Goal: Information Seeking & Learning: Learn about a topic

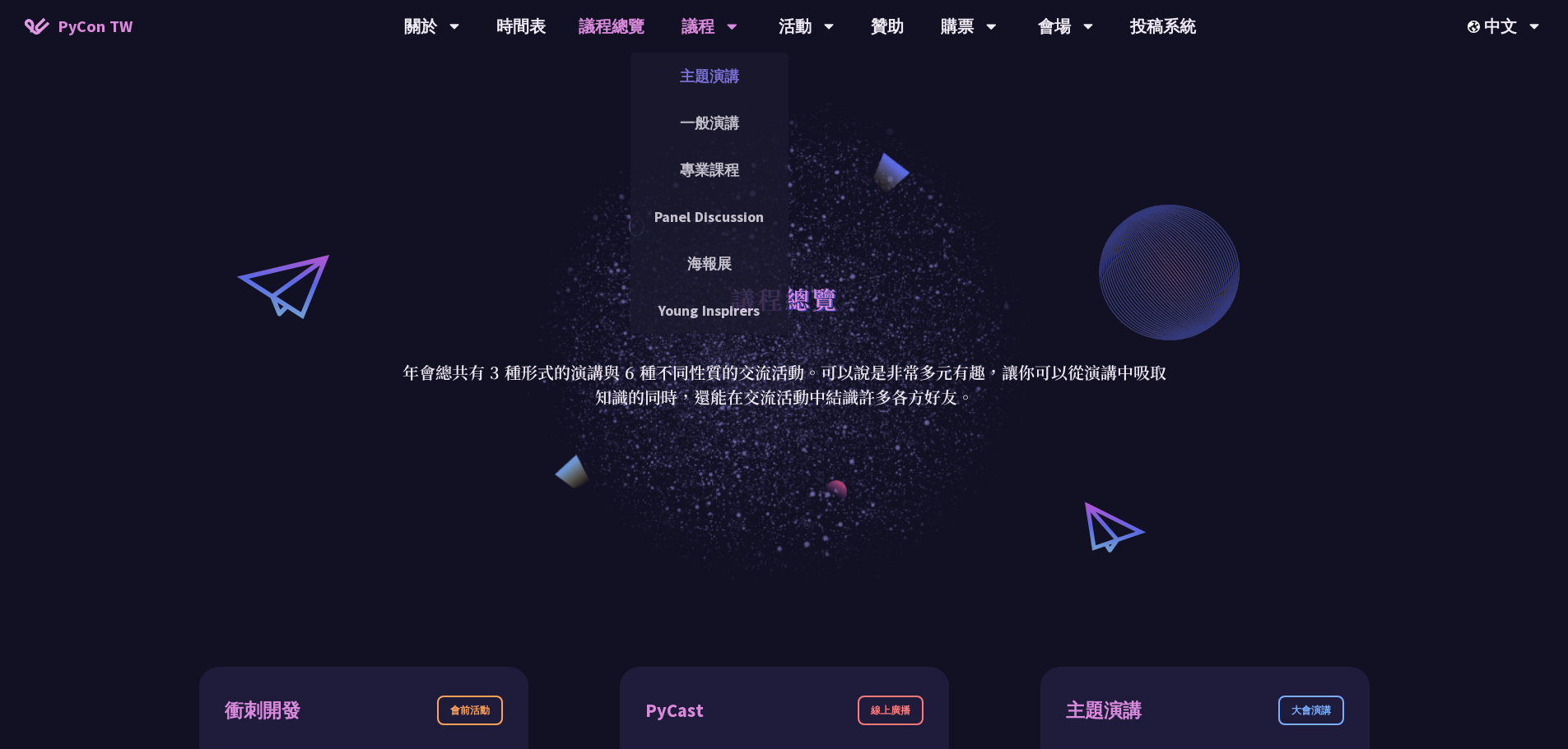
click at [705, 65] on link "主題演講" at bounding box center [709, 76] width 158 height 38
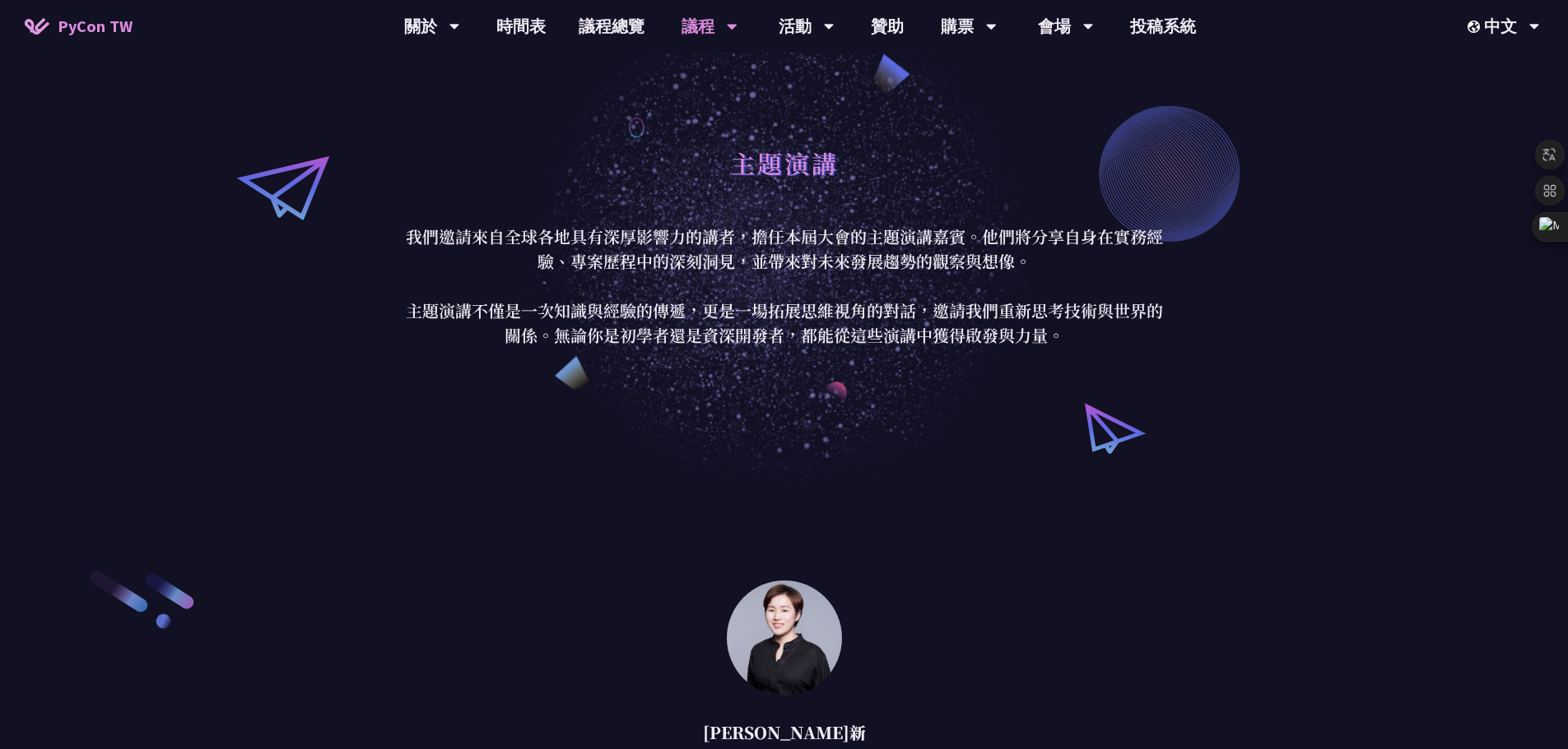
click at [1372, 207] on div "主題演講 我們邀請來自全球各地具有深厚影響力的講者，擔任本屆大會的主題演講嘉賓。他們將分享自身在實務經驗、專案歷程中的深刻洞見，並帶來對未來發展趨勢的觀察與想…" at bounding box center [784, 243] width 1568 height 486
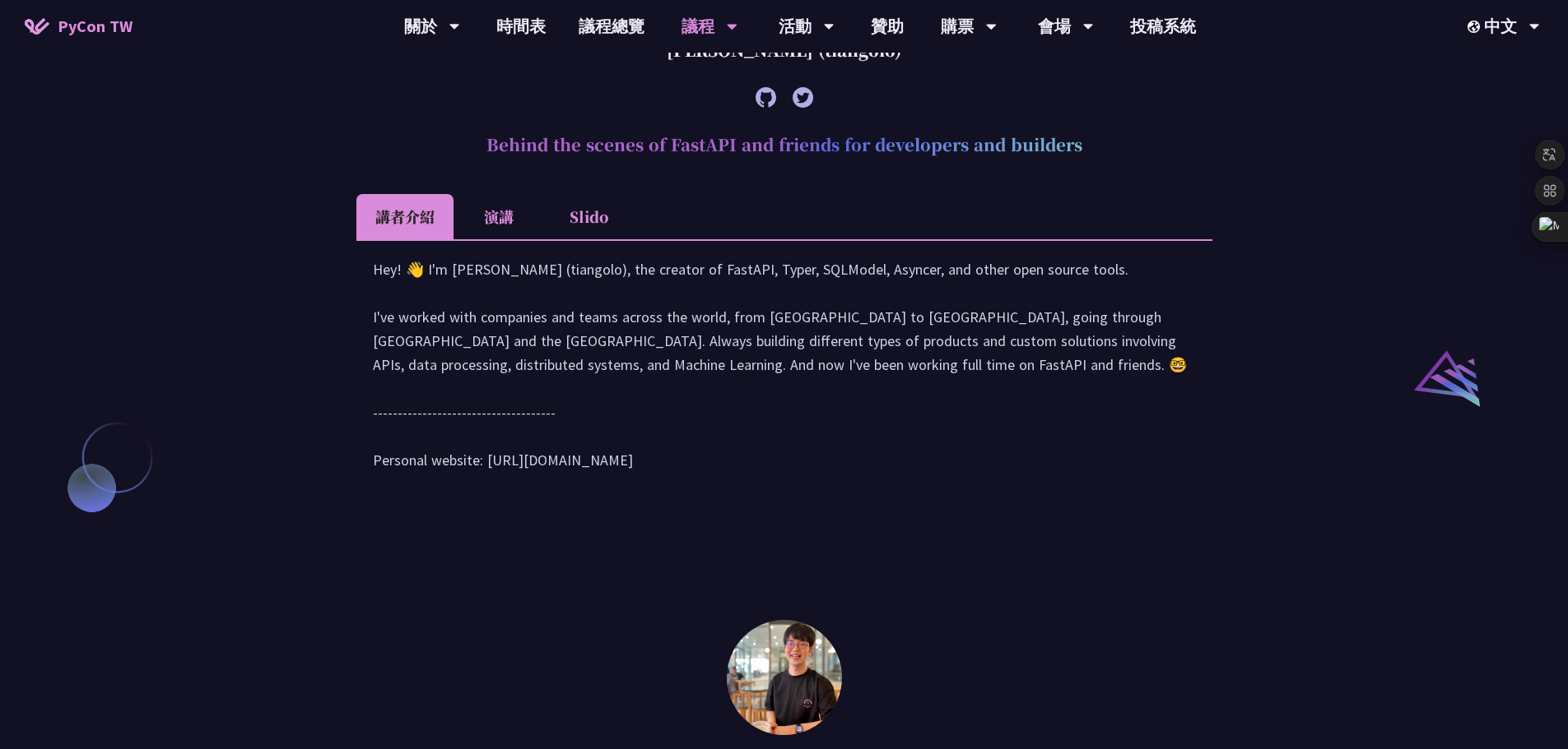
scroll to position [2139, 0]
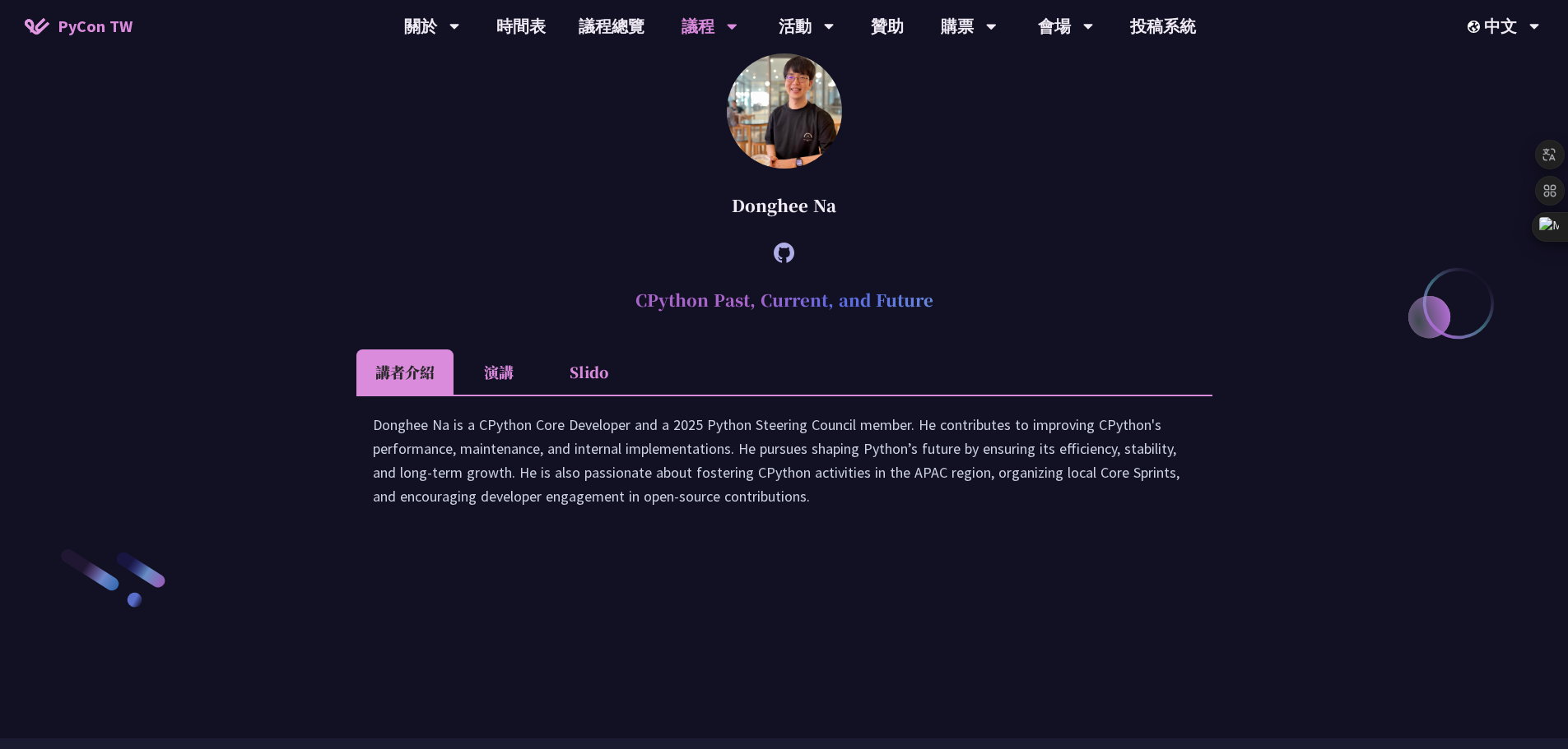
drag, startPoint x: 1296, startPoint y: 99, endPoint x: 1224, endPoint y: 169, distance: 100.4
drag, startPoint x: 1267, startPoint y: 242, endPoint x: 1230, endPoint y: 236, distance: 37.5
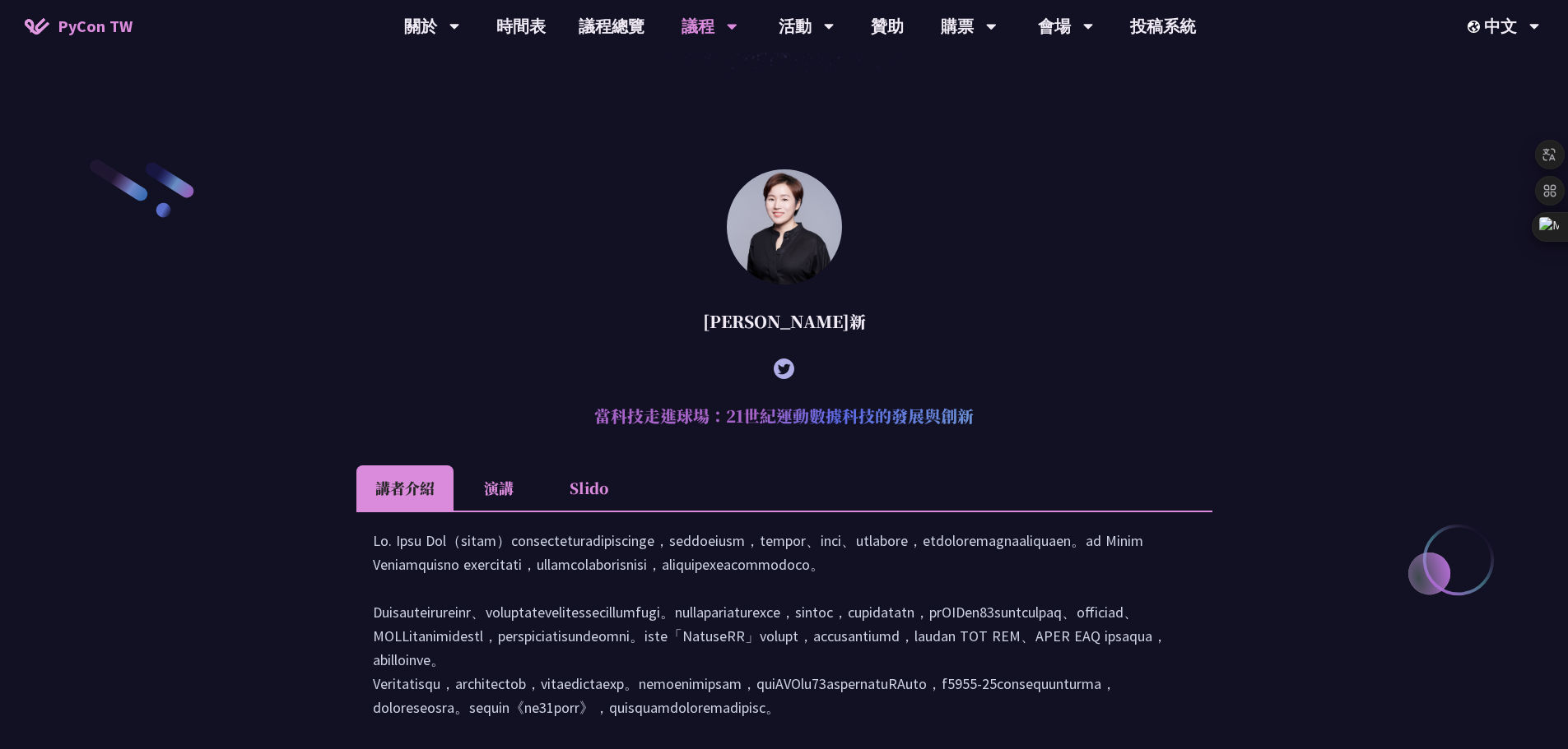
scroll to position [0, 0]
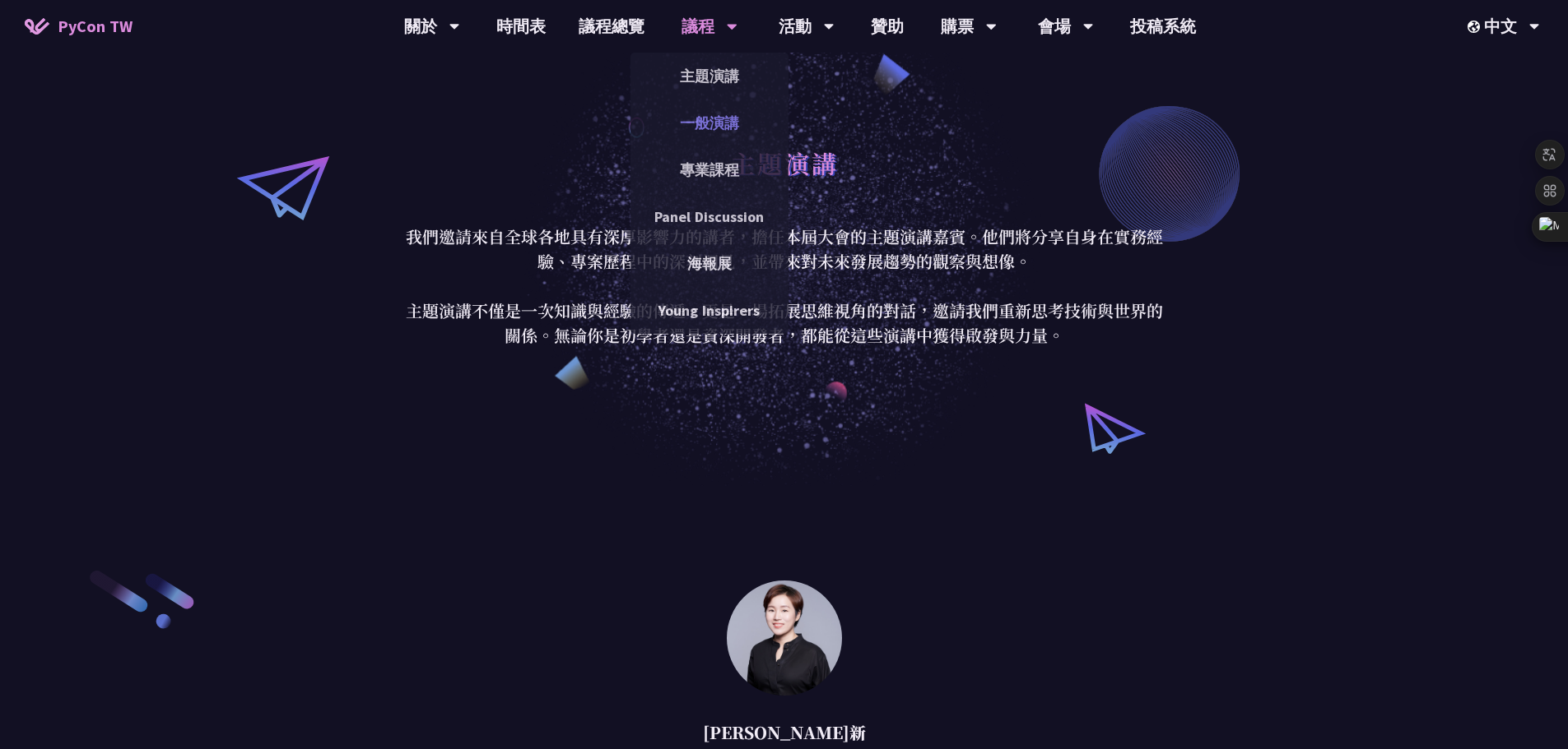
click at [706, 122] on link "一般演講" at bounding box center [709, 123] width 158 height 38
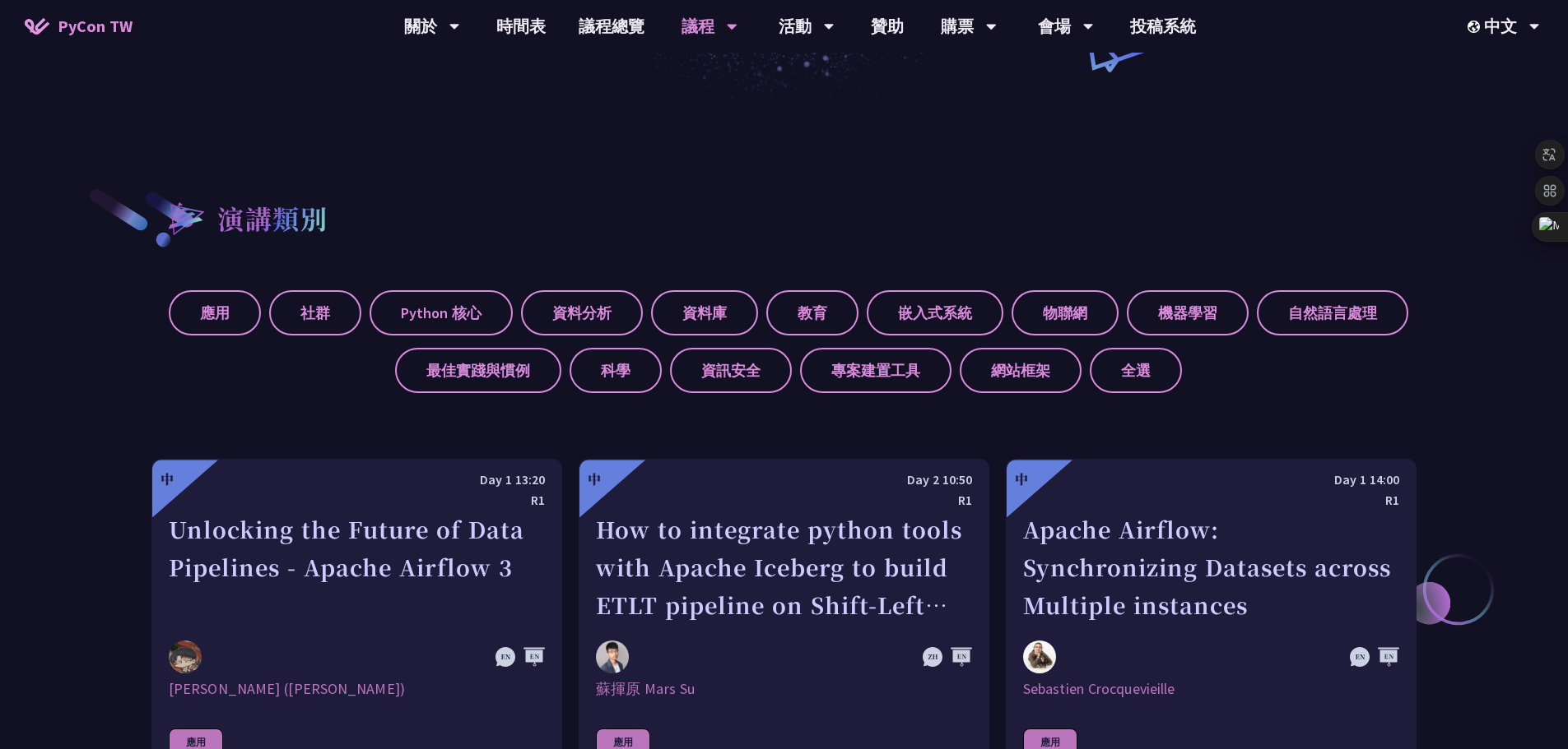
scroll to position [493, 0]
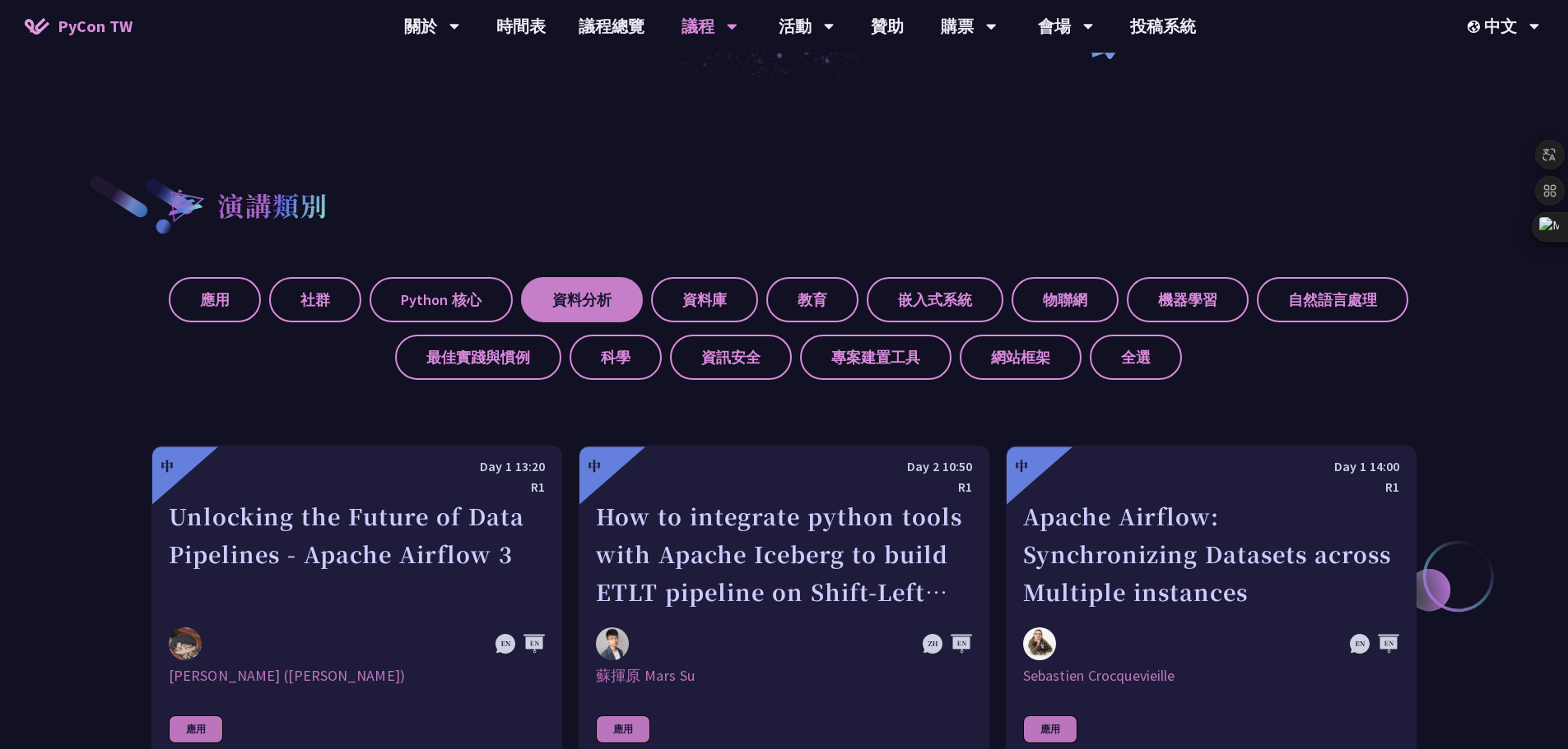
click at [584, 292] on label "資料分析" at bounding box center [581, 299] width 122 height 45
click at [0, 0] on input "資料分析" at bounding box center [0, 0] width 0 height 0
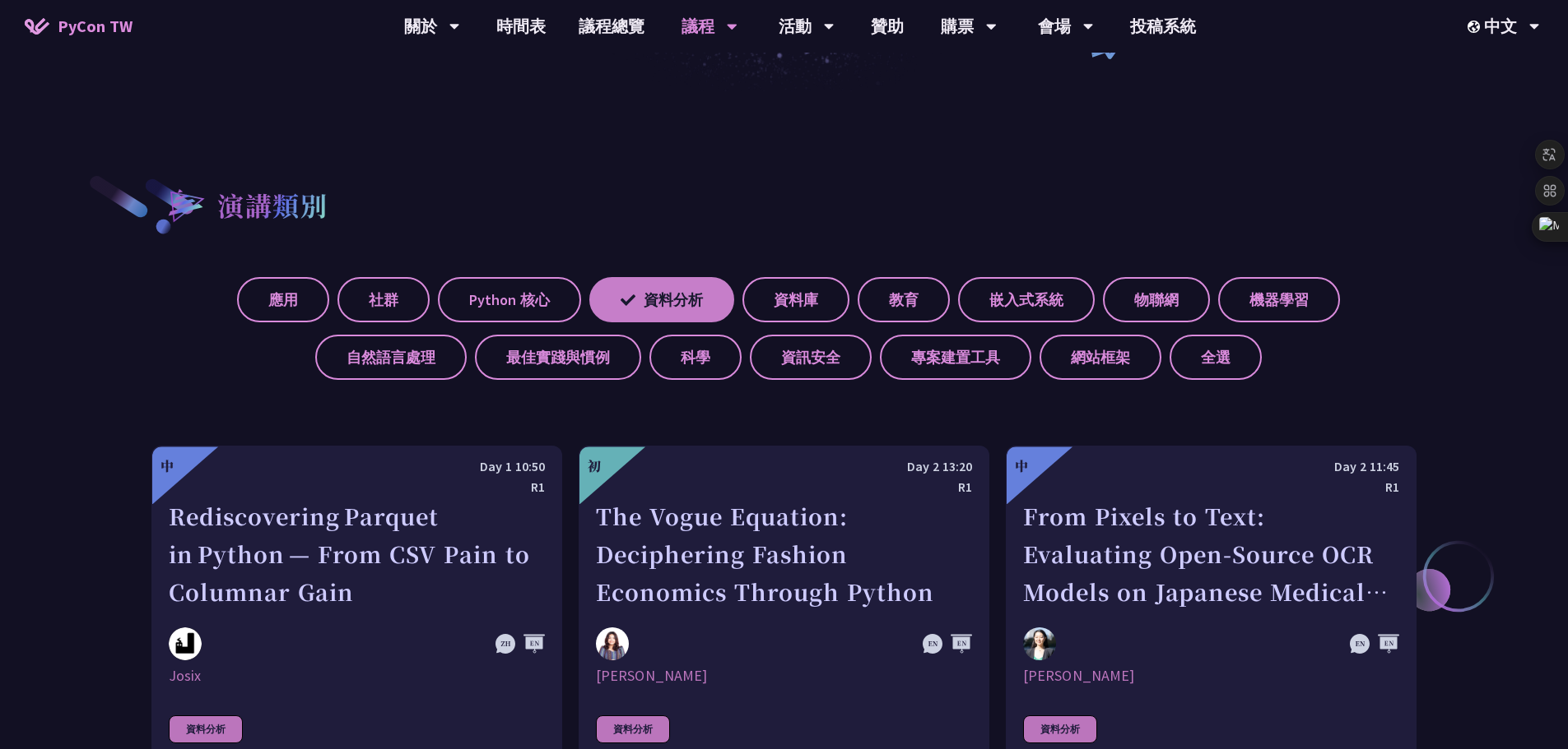
click at [672, 292] on label "資料分析" at bounding box center [662, 299] width 145 height 45
click at [0, 0] on input "資料分析" at bounding box center [0, 0] width 0 height 0
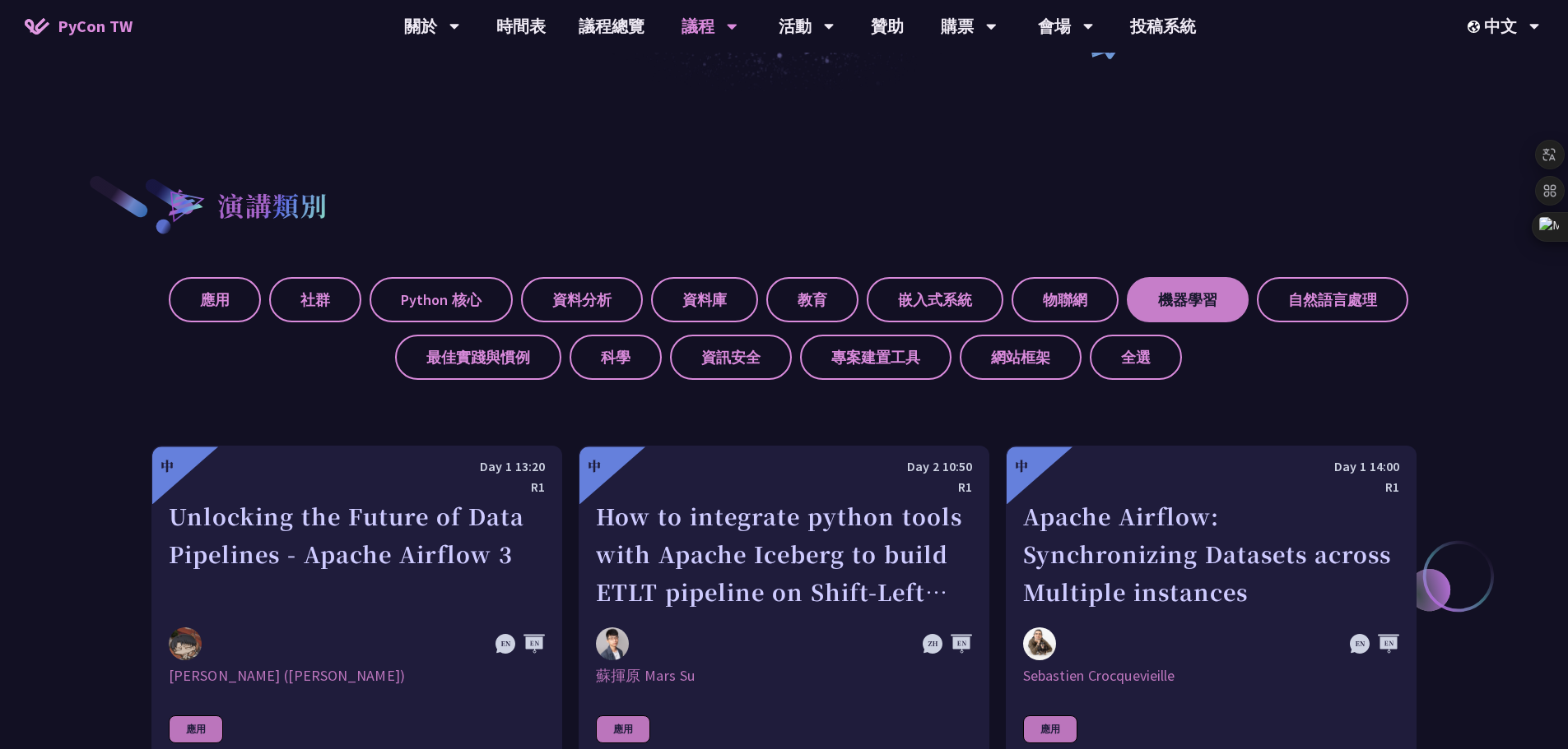
click at [1173, 316] on label "機器學習" at bounding box center [1187, 299] width 122 height 45
click at [0, 0] on input "機器學習" at bounding box center [0, 0] width 0 height 0
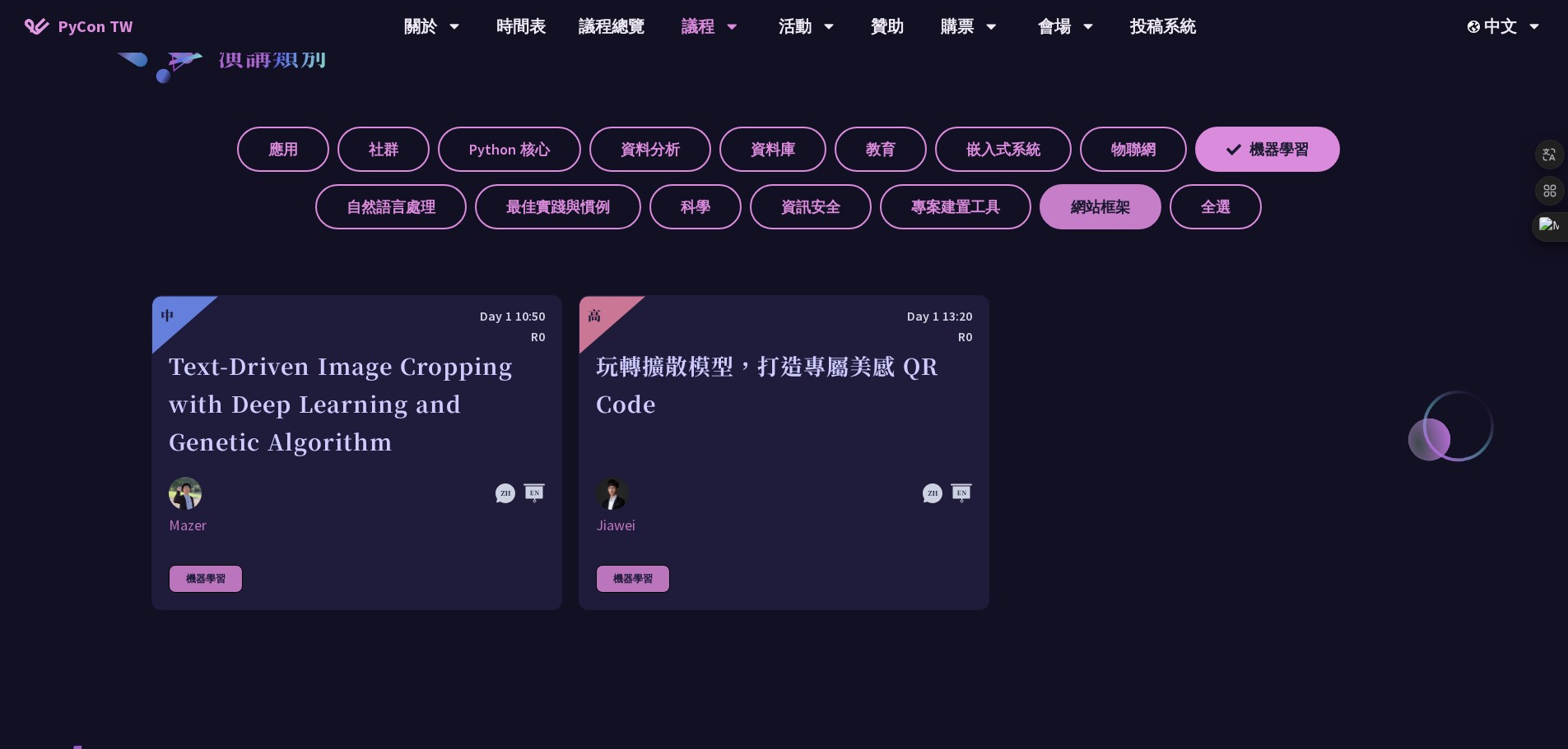
scroll to position [658, 0]
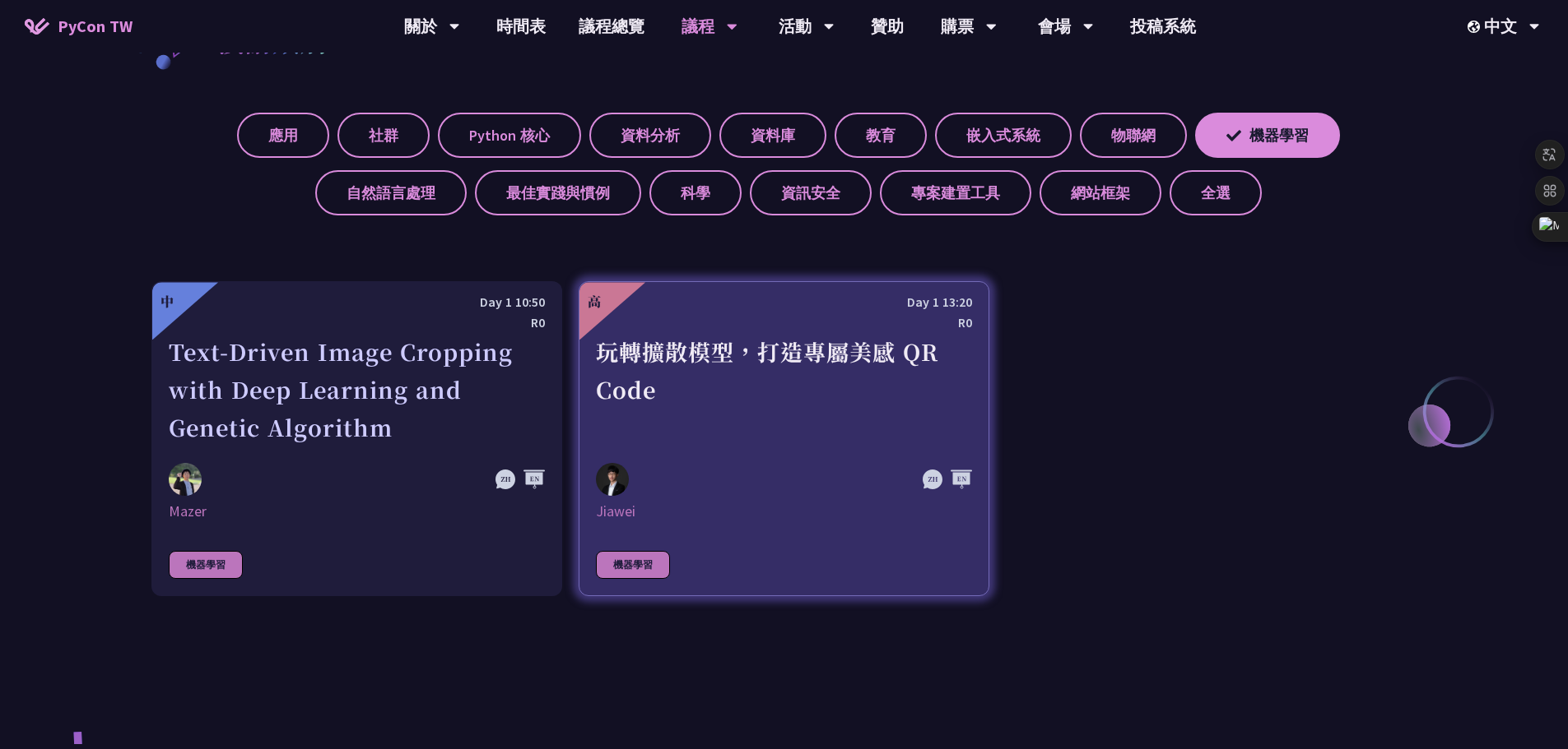
click at [774, 366] on div "玩轉擴散模型，打造專屬美感 QR Code" at bounding box center [784, 389] width 376 height 113
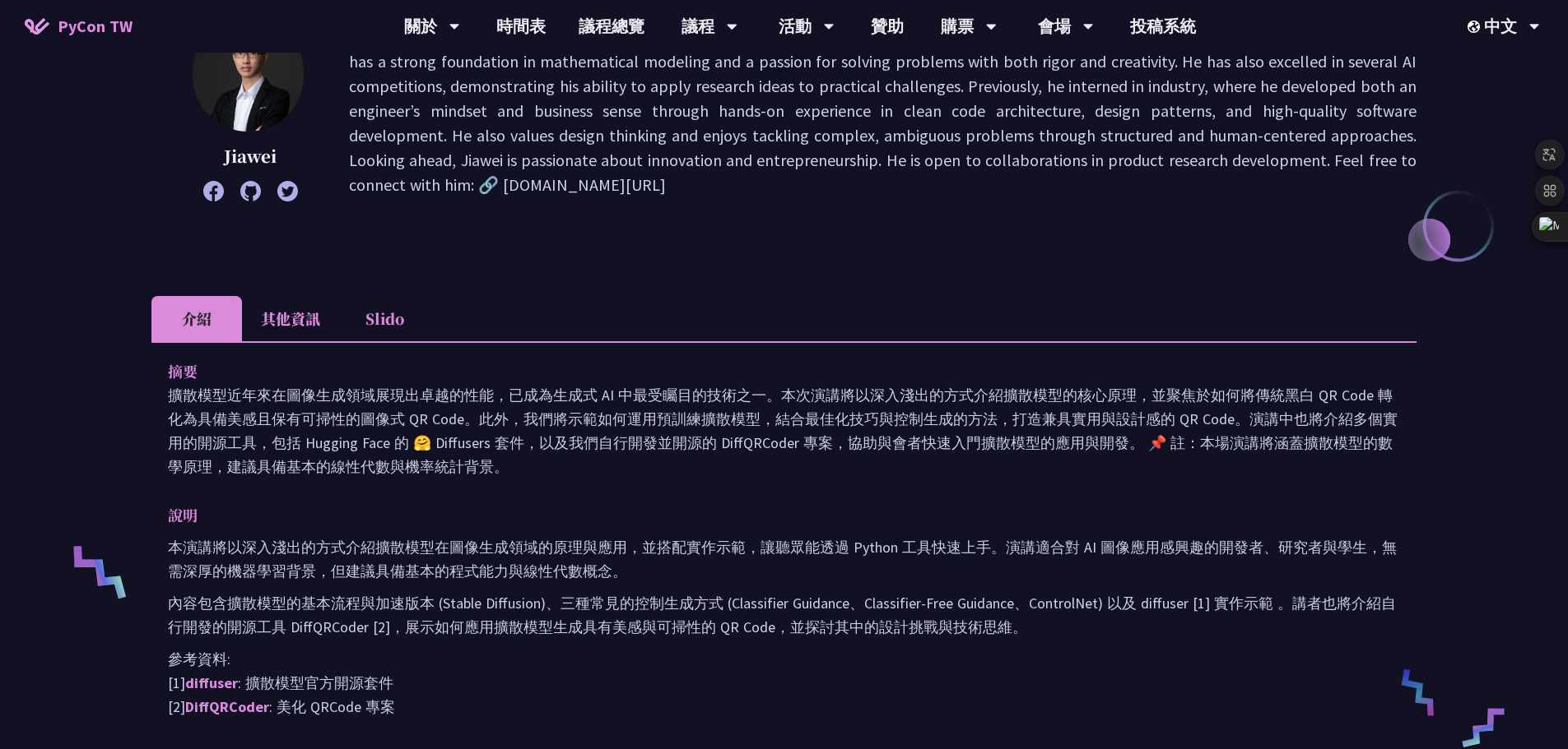
scroll to position [329, 0]
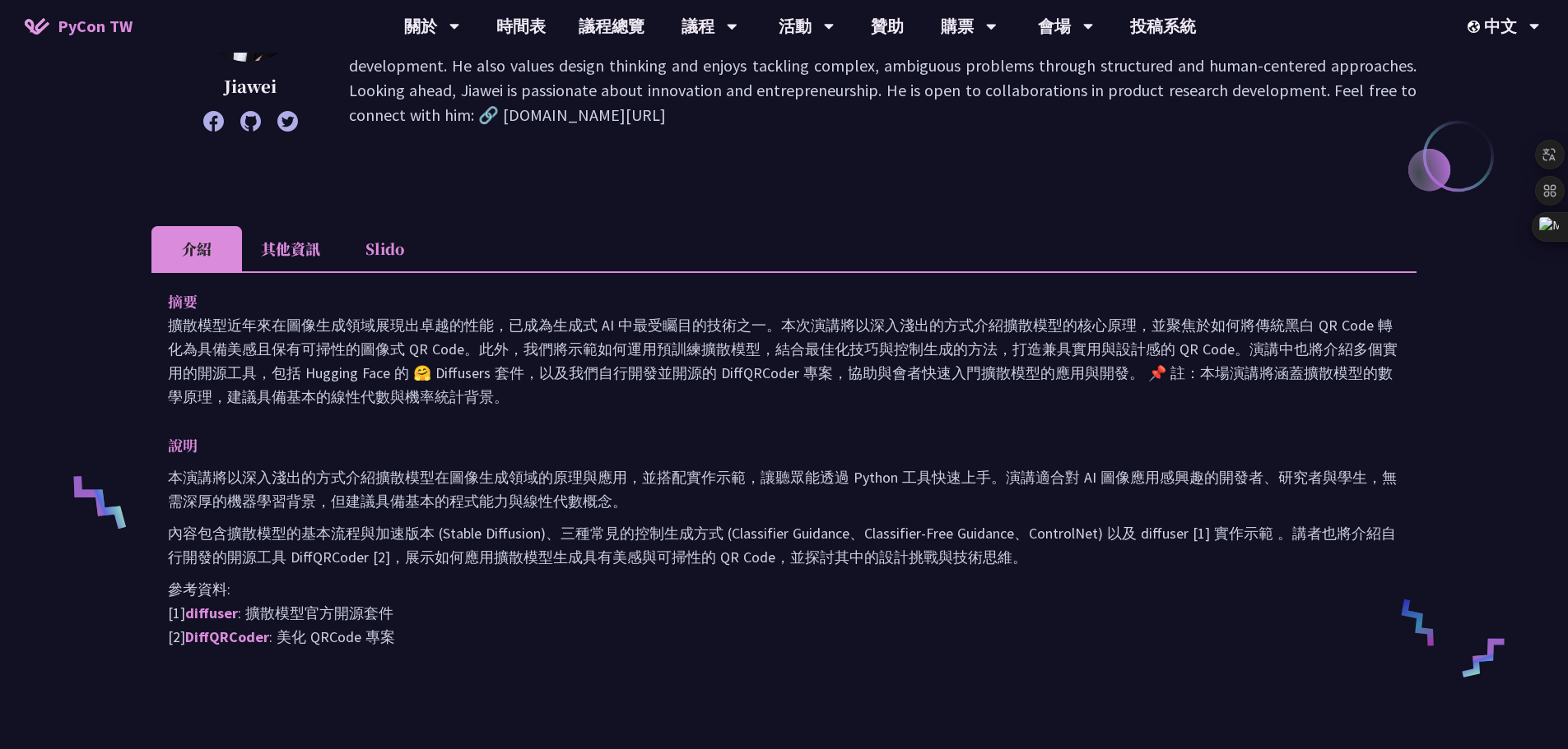
scroll to position [658, 0]
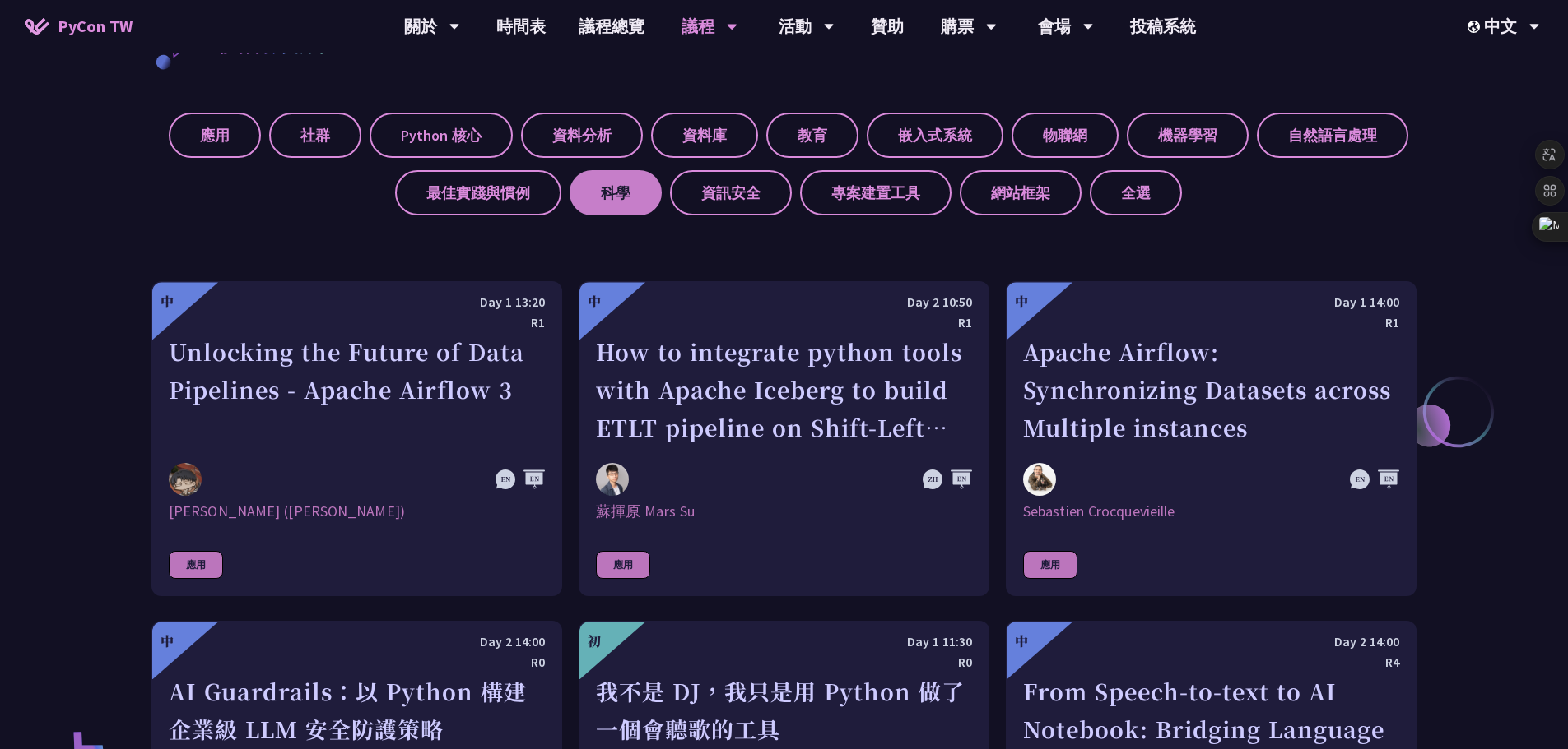
click at [606, 204] on label "科學" at bounding box center [616, 193] width 92 height 45
click at [0, 0] on input "科學" at bounding box center [0, 0] width 0 height 0
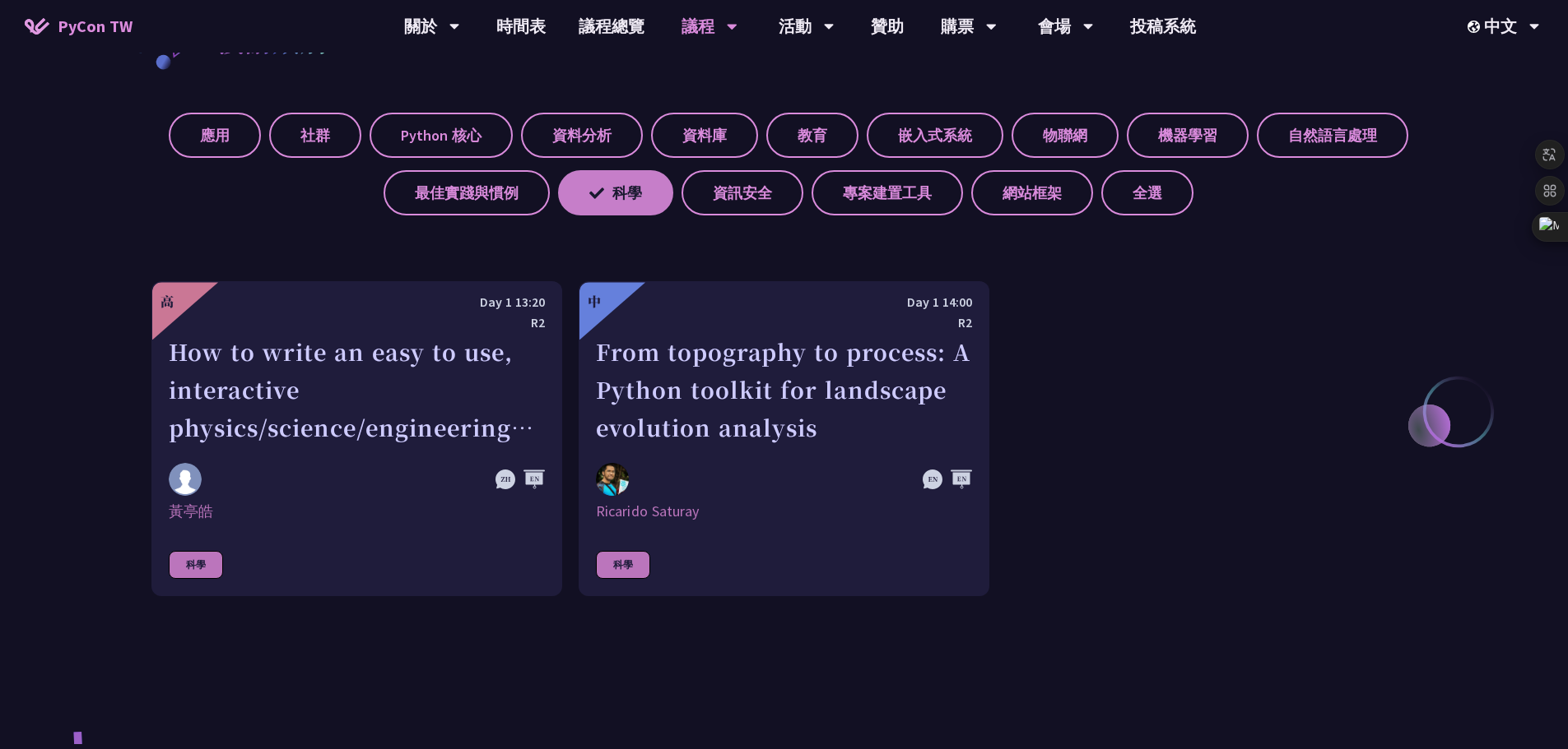
click at [606, 204] on label "科學" at bounding box center [615, 193] width 115 height 45
click at [0, 0] on input "科學" at bounding box center [0, 0] width 0 height 0
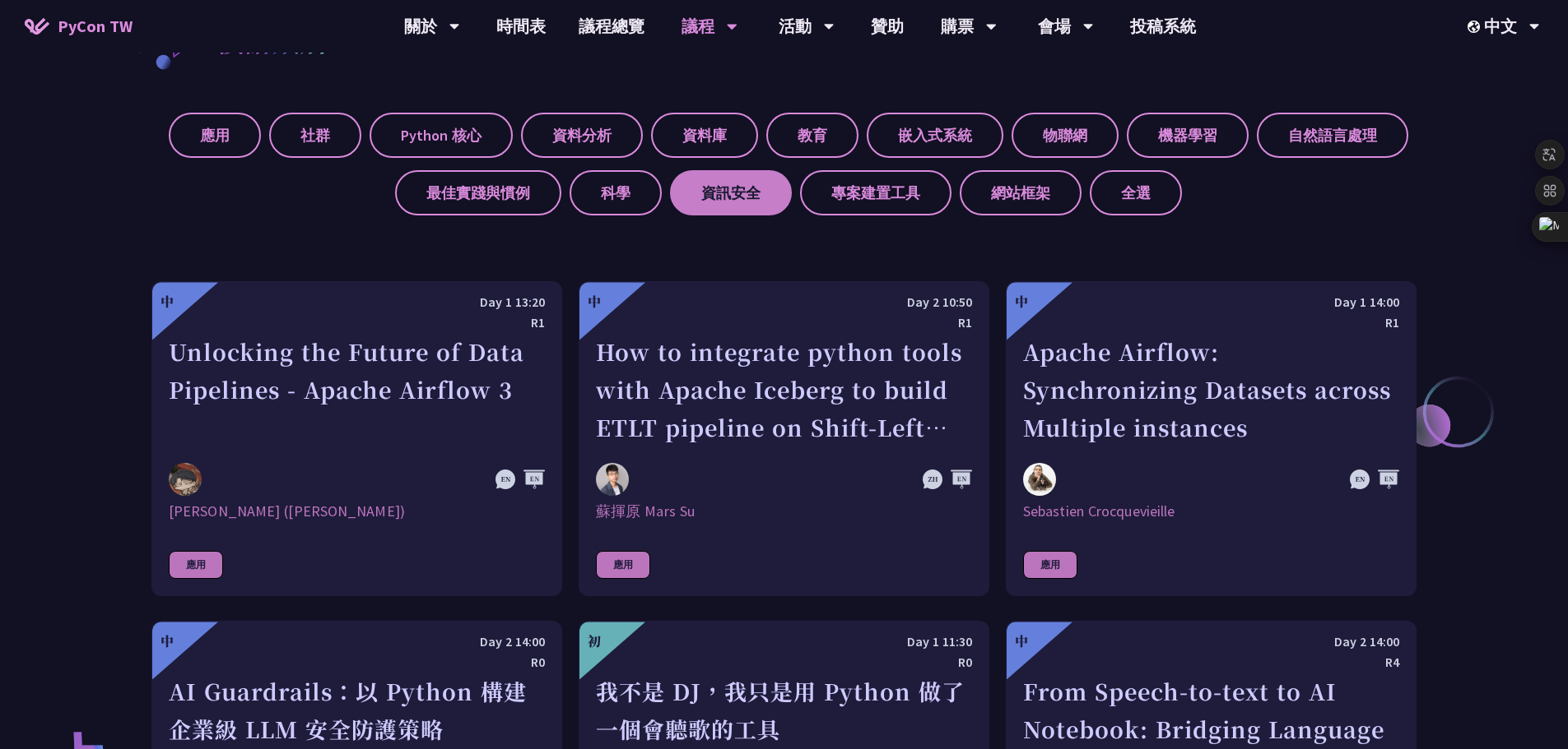
click at [731, 196] on label "資訊安全" at bounding box center [731, 193] width 122 height 45
click at [0, 0] on input "資訊安全" at bounding box center [0, 0] width 0 height 0
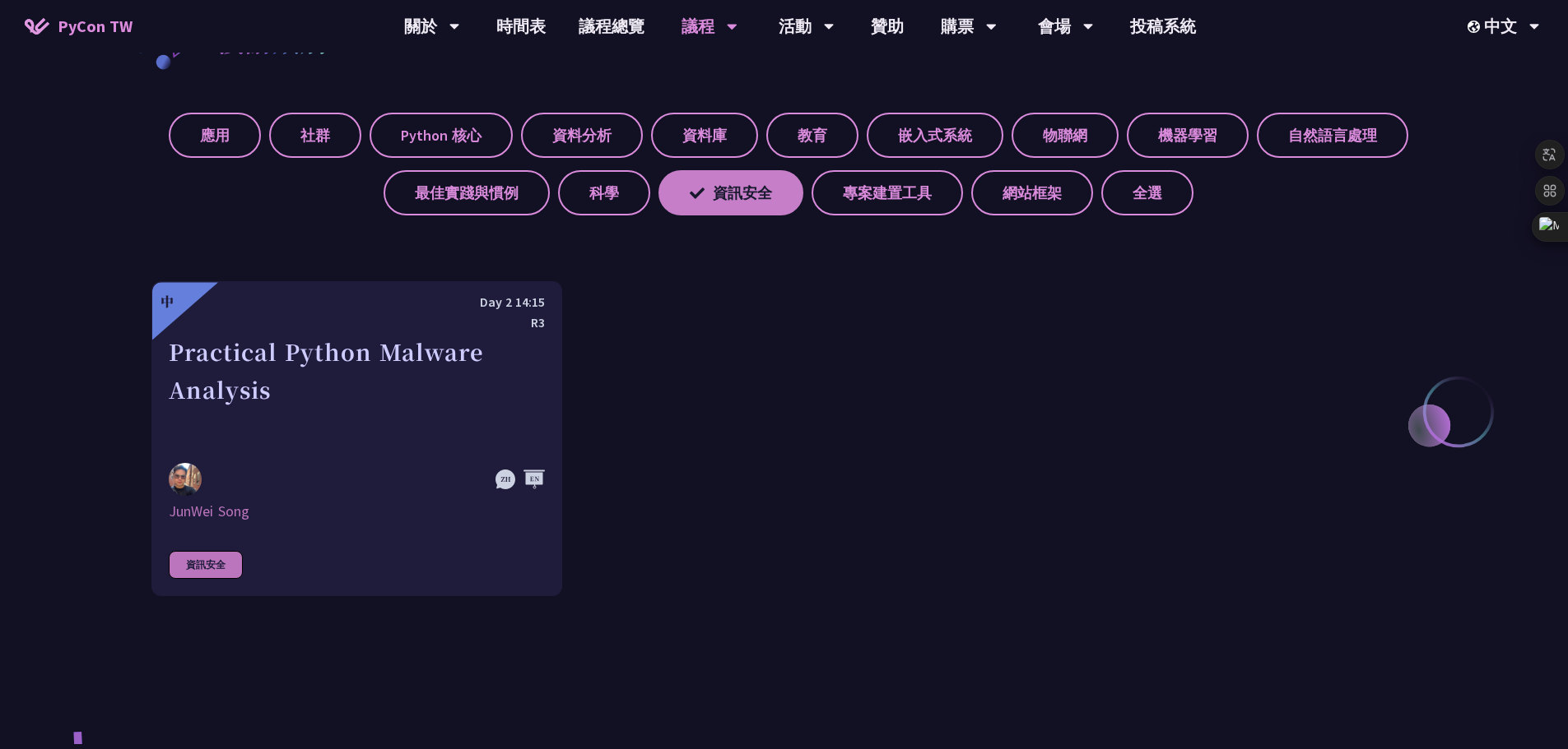
click at [731, 196] on label "資訊安全" at bounding box center [731, 193] width 145 height 45
click at [0, 0] on input "資訊安全" at bounding box center [0, 0] width 0 height 0
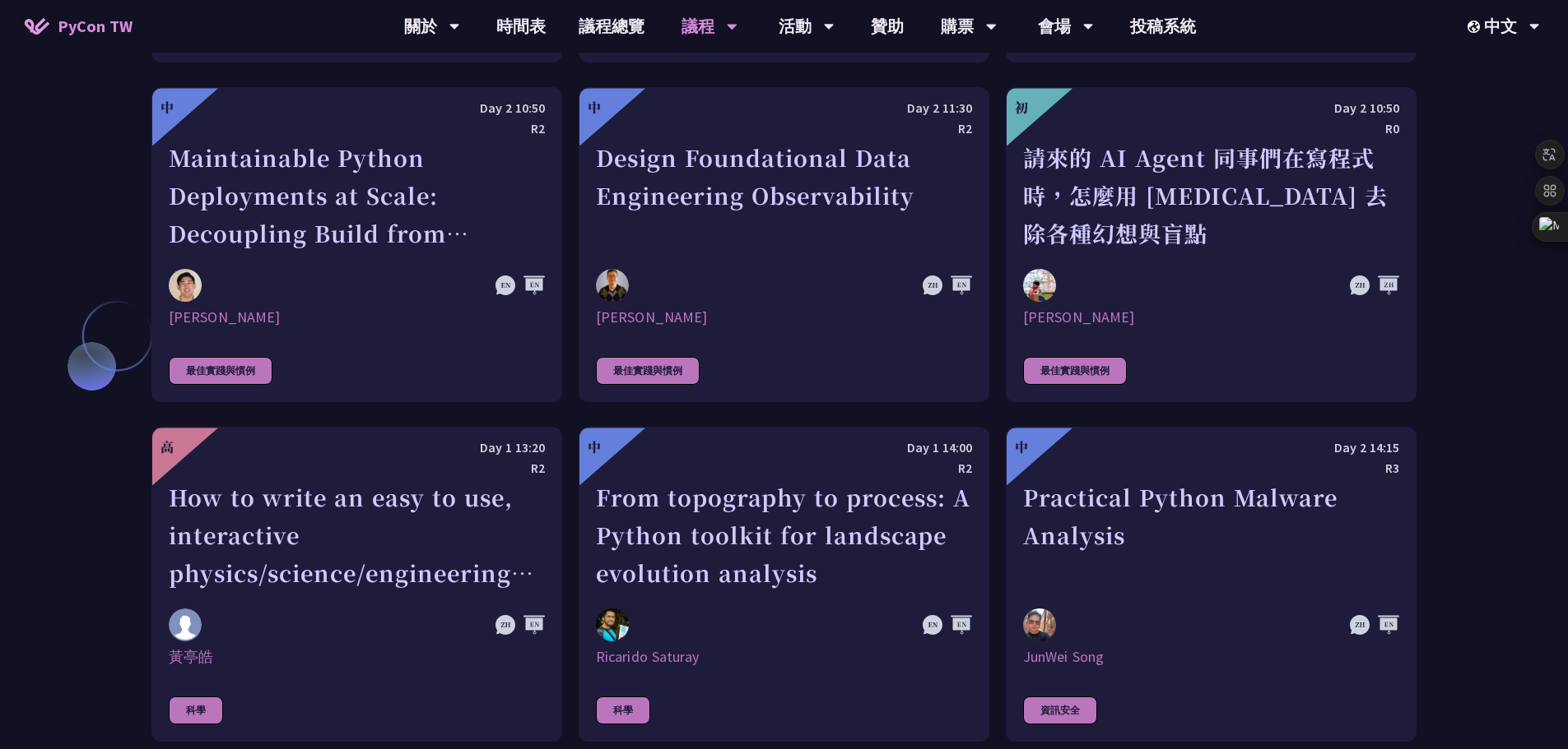
scroll to position [0, 0]
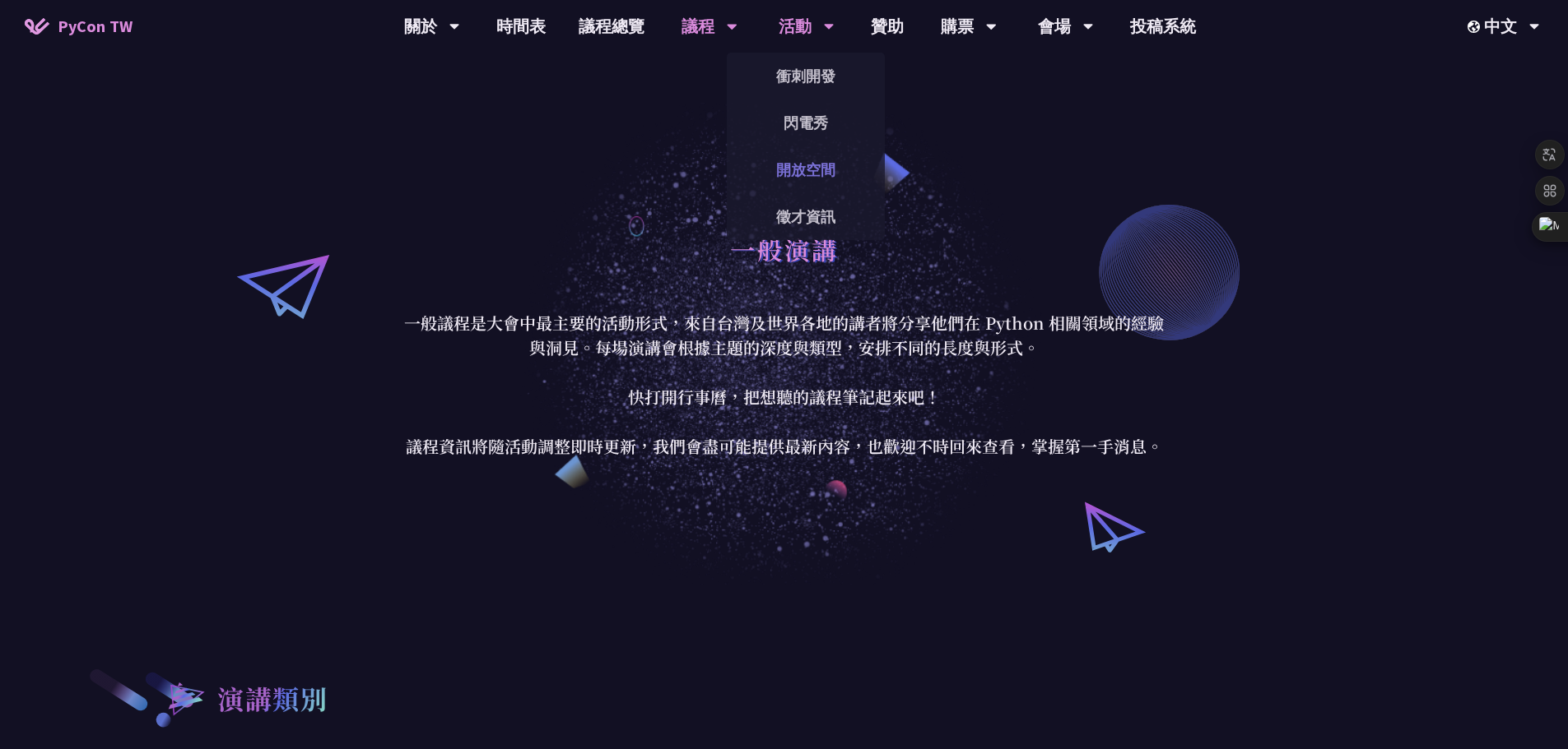
click at [807, 167] on link "開放空間" at bounding box center [805, 170] width 158 height 38
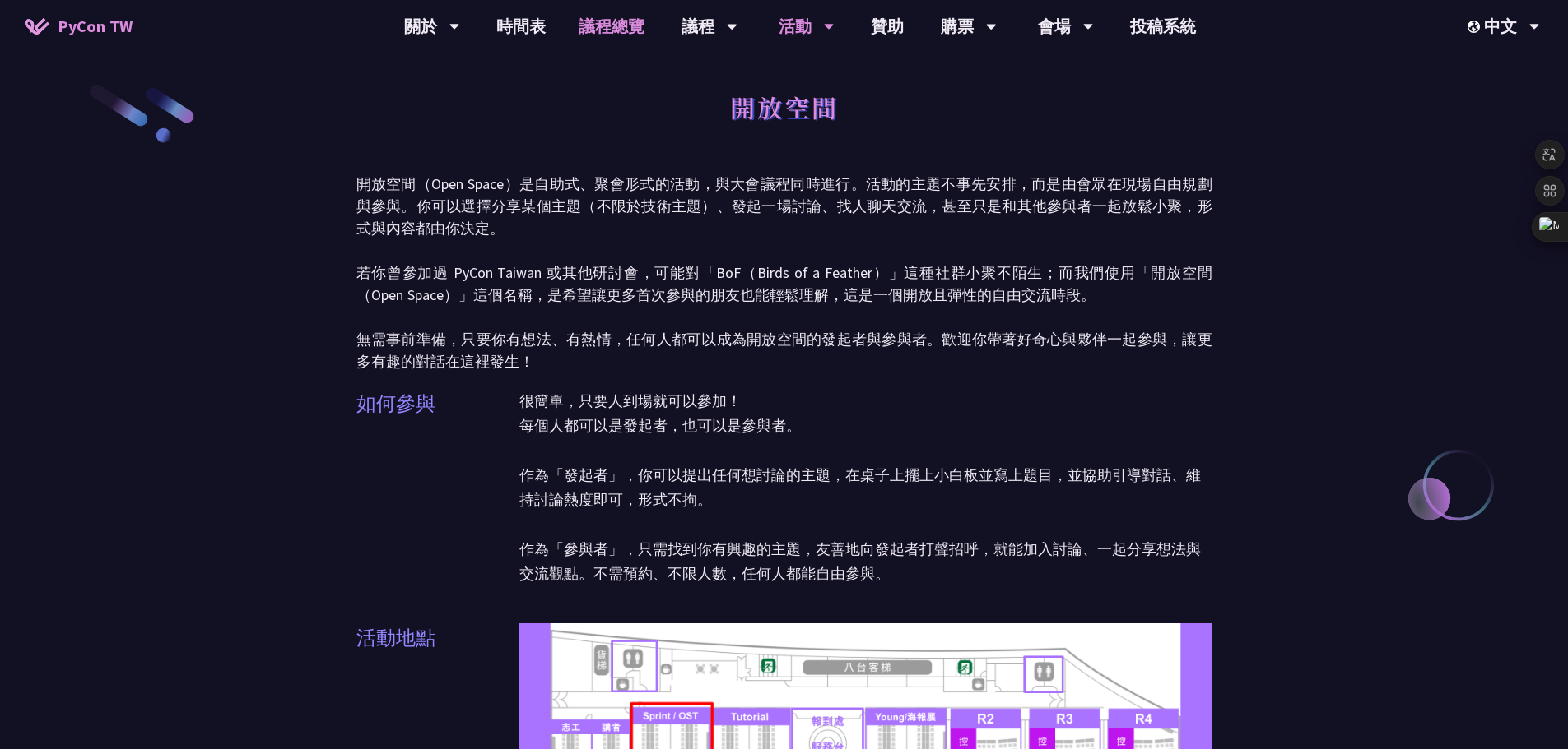
click at [589, 34] on link "議程總覽" at bounding box center [611, 26] width 99 height 53
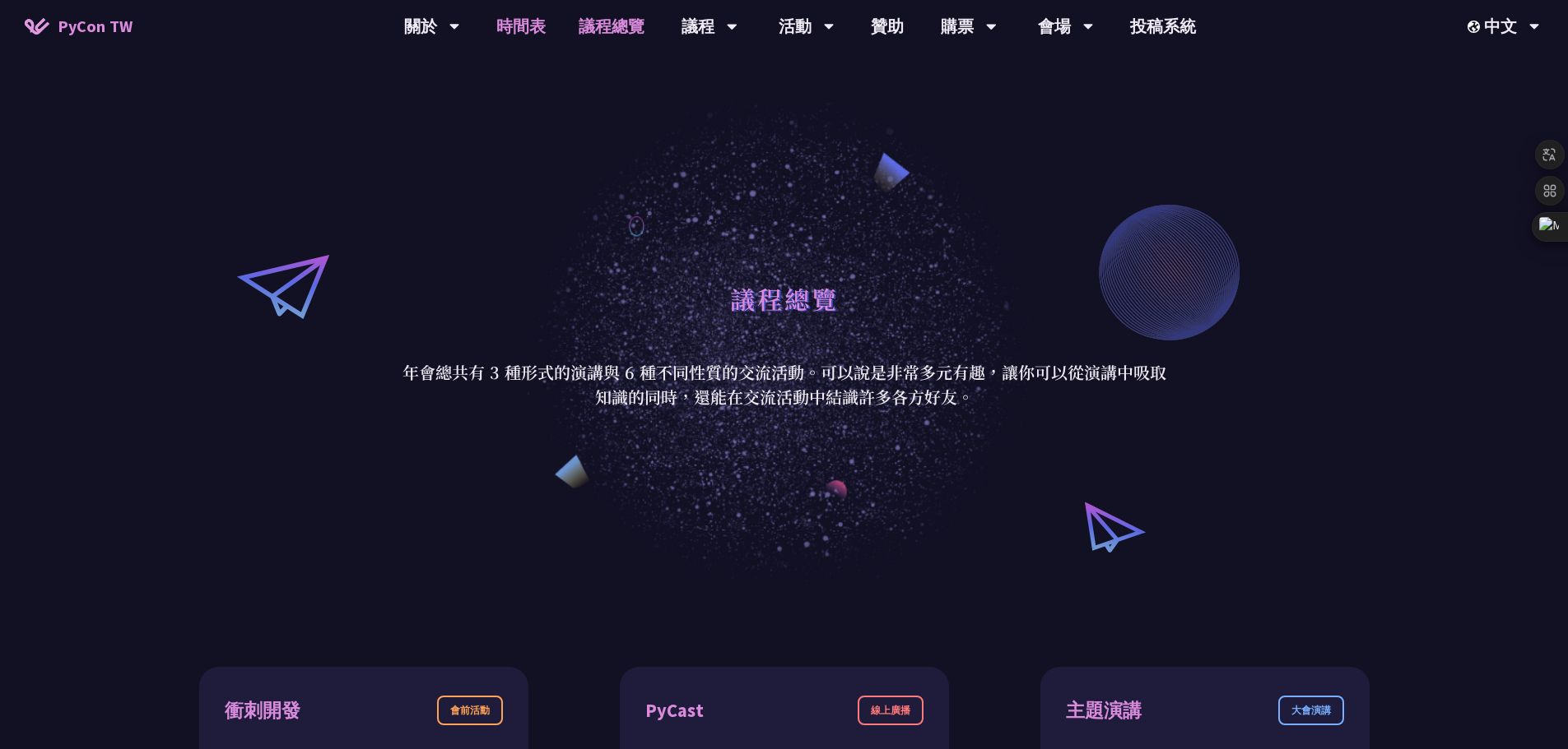
click at [520, 28] on link "時間表" at bounding box center [521, 26] width 83 height 53
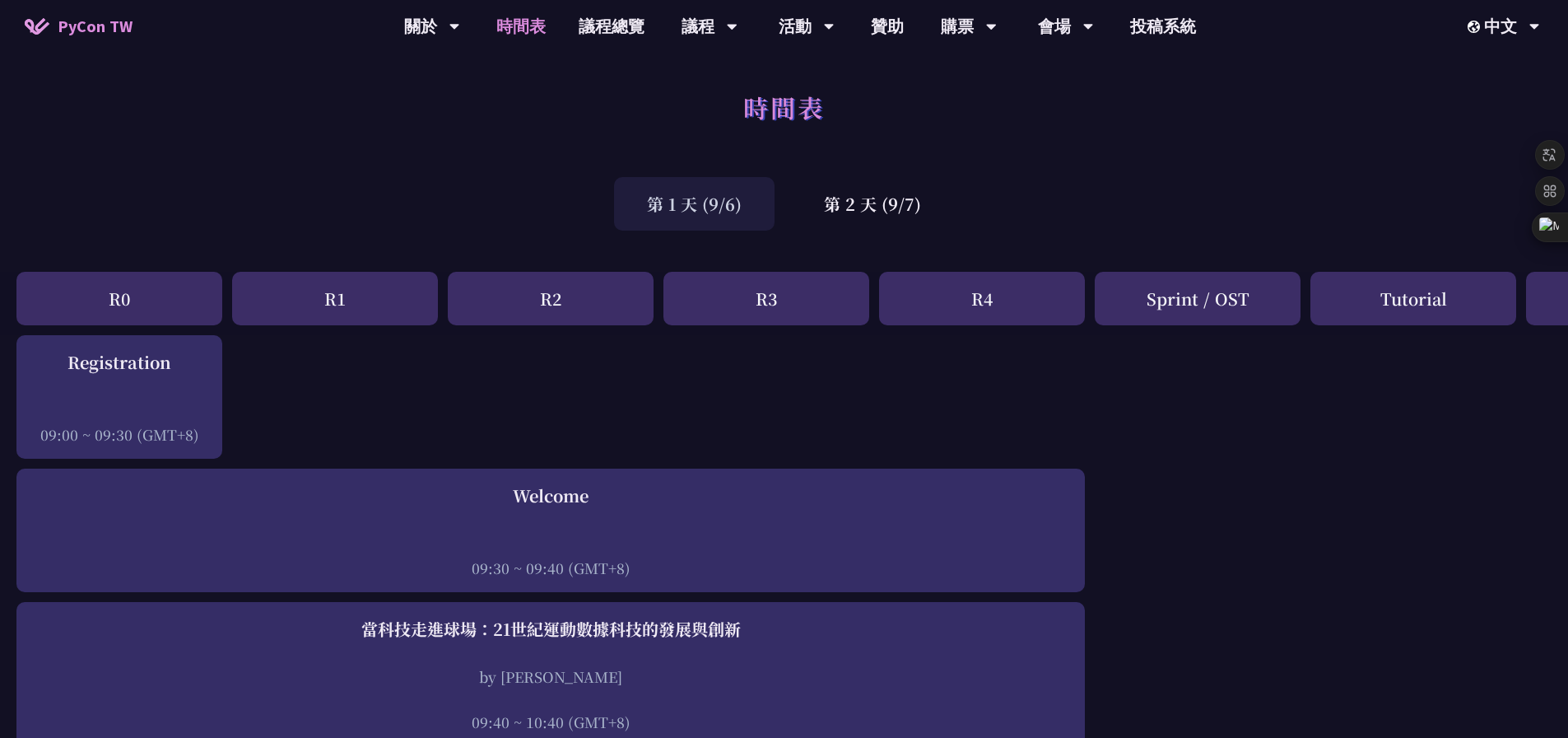
click at [998, 289] on div "R4" at bounding box center [981, 299] width 205 height 54
click at [460, 30] on div "活動" at bounding box center [432, 26] width 56 height 53
click at [460, 28] on div "購票" at bounding box center [432, 26] width 56 height 53
click at [460, 50] on div "購票" at bounding box center [432, 26] width 56 height 53
click at [950, 64] on link "購票資訊" at bounding box center [968, 76] width 158 height 38
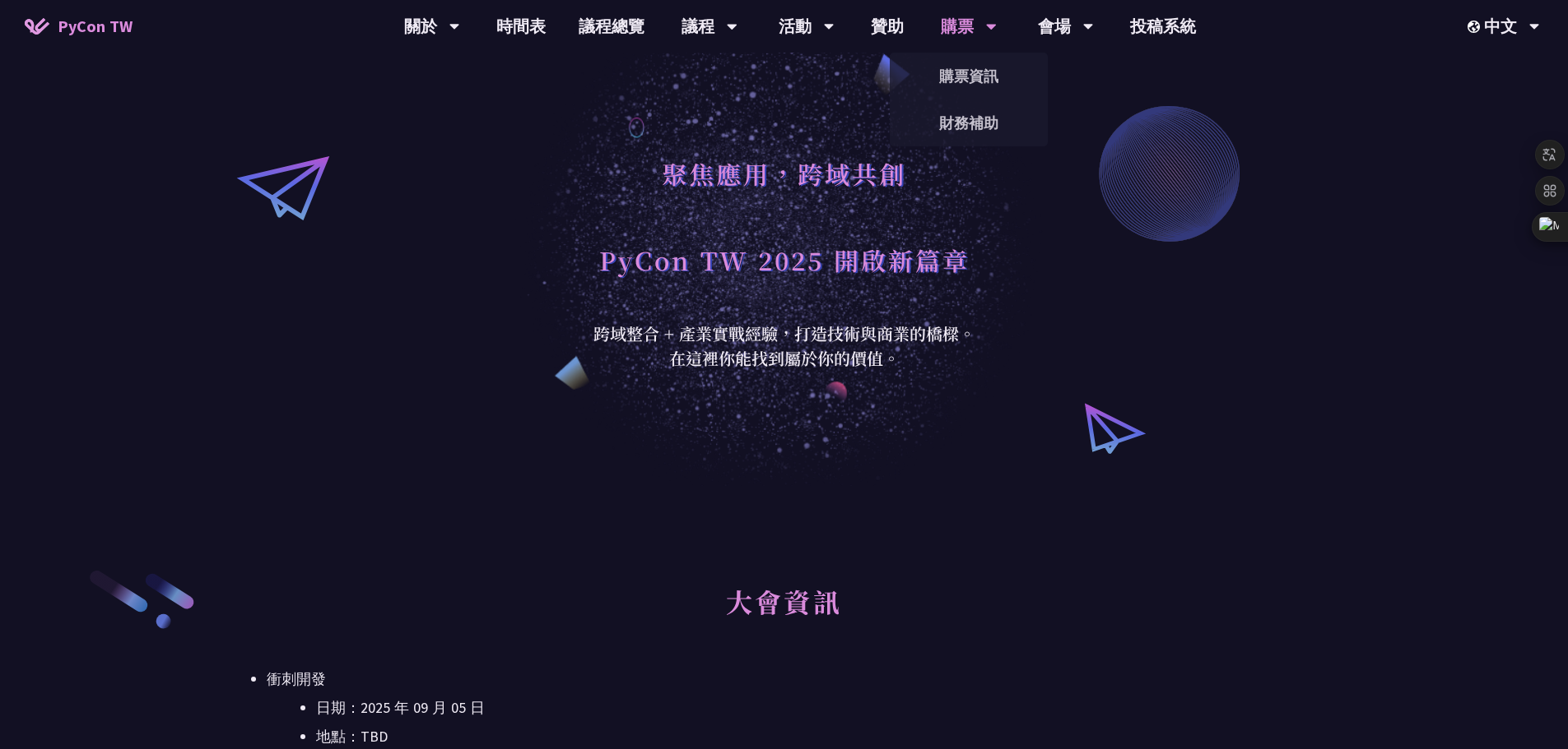
click at [964, 154] on div "聚焦應用，跨域共創" at bounding box center [784, 192] width 370 height 86
click at [969, 141] on link "財務補助" at bounding box center [968, 123] width 158 height 38
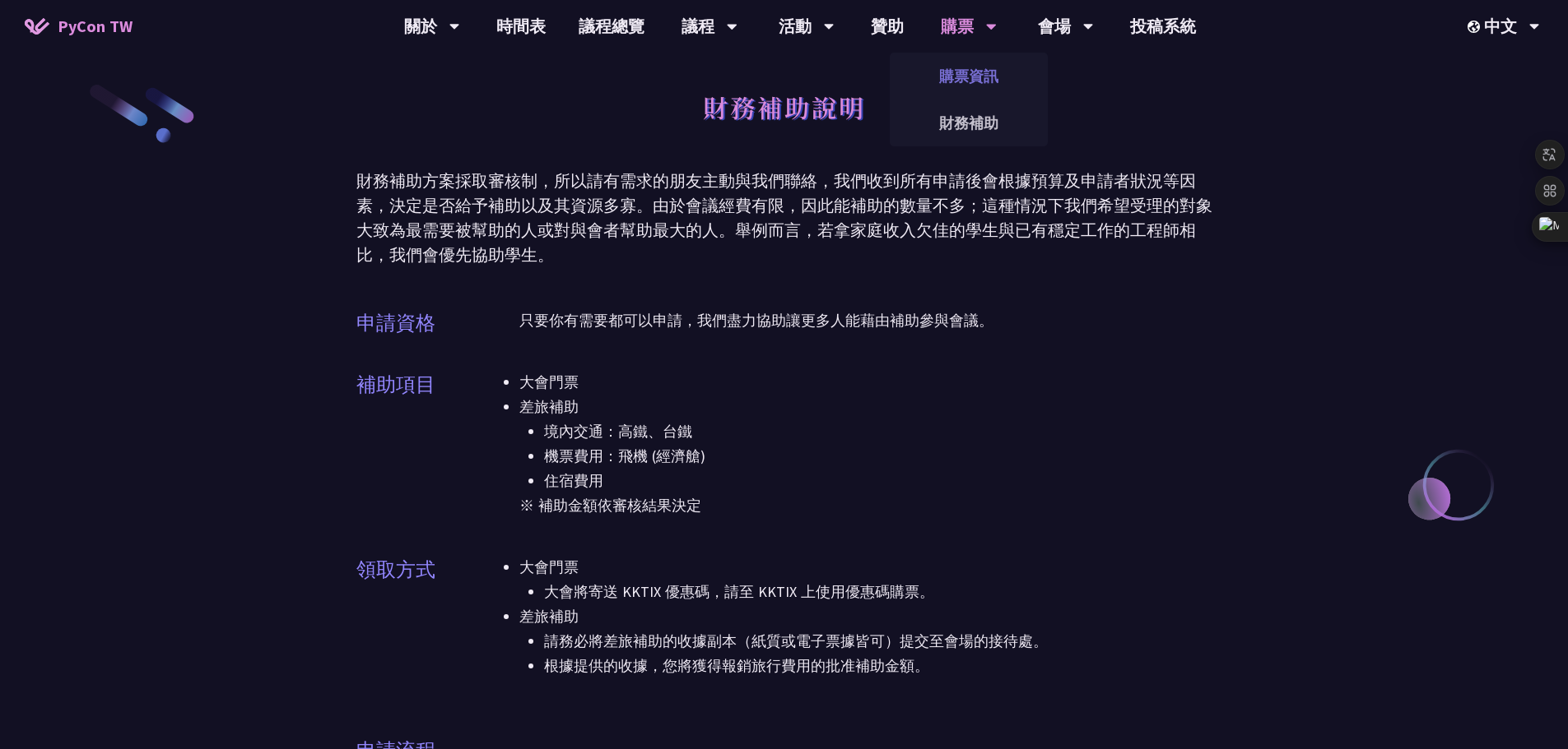
click at [983, 72] on link "購票資訊" at bounding box center [968, 76] width 158 height 38
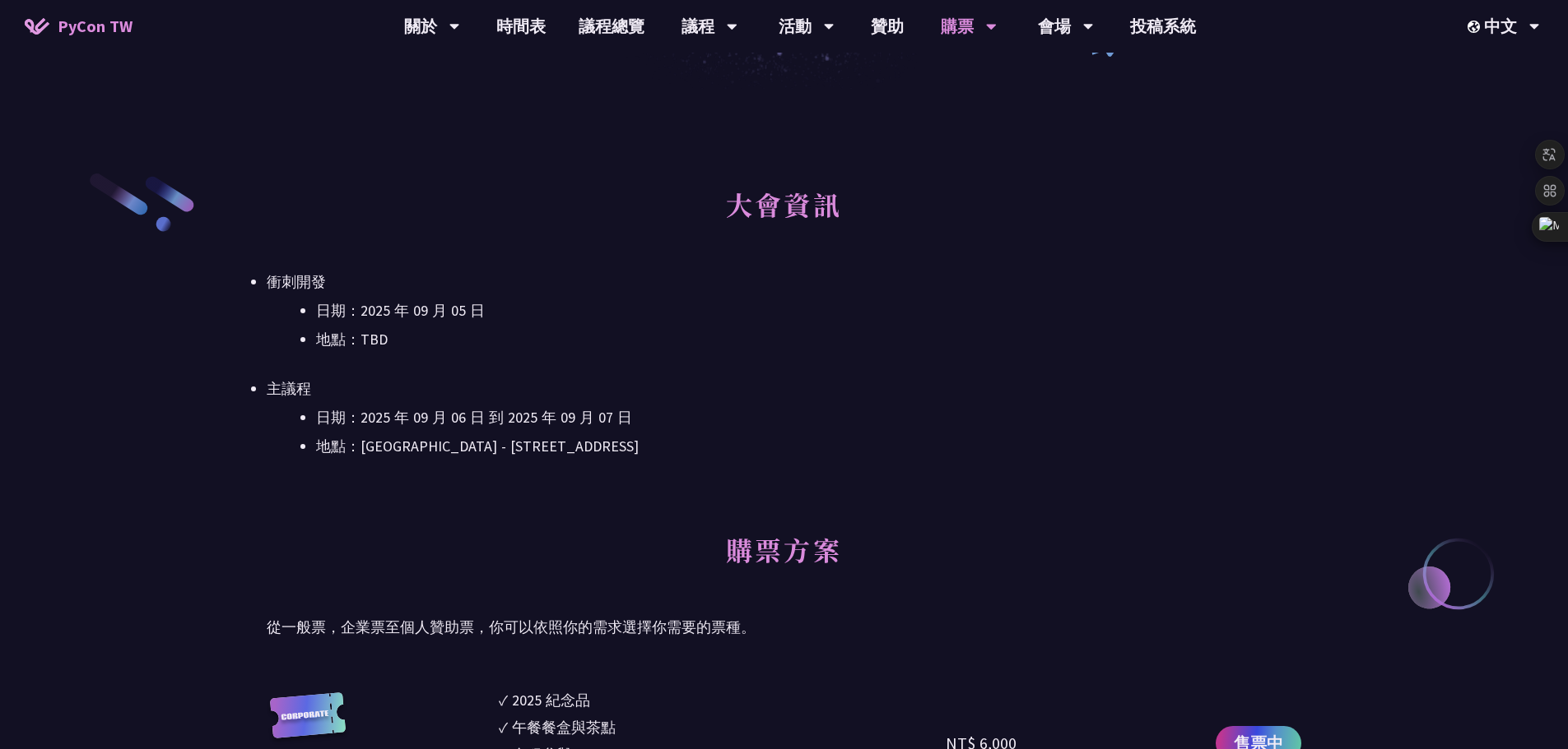
scroll to position [412, 0]
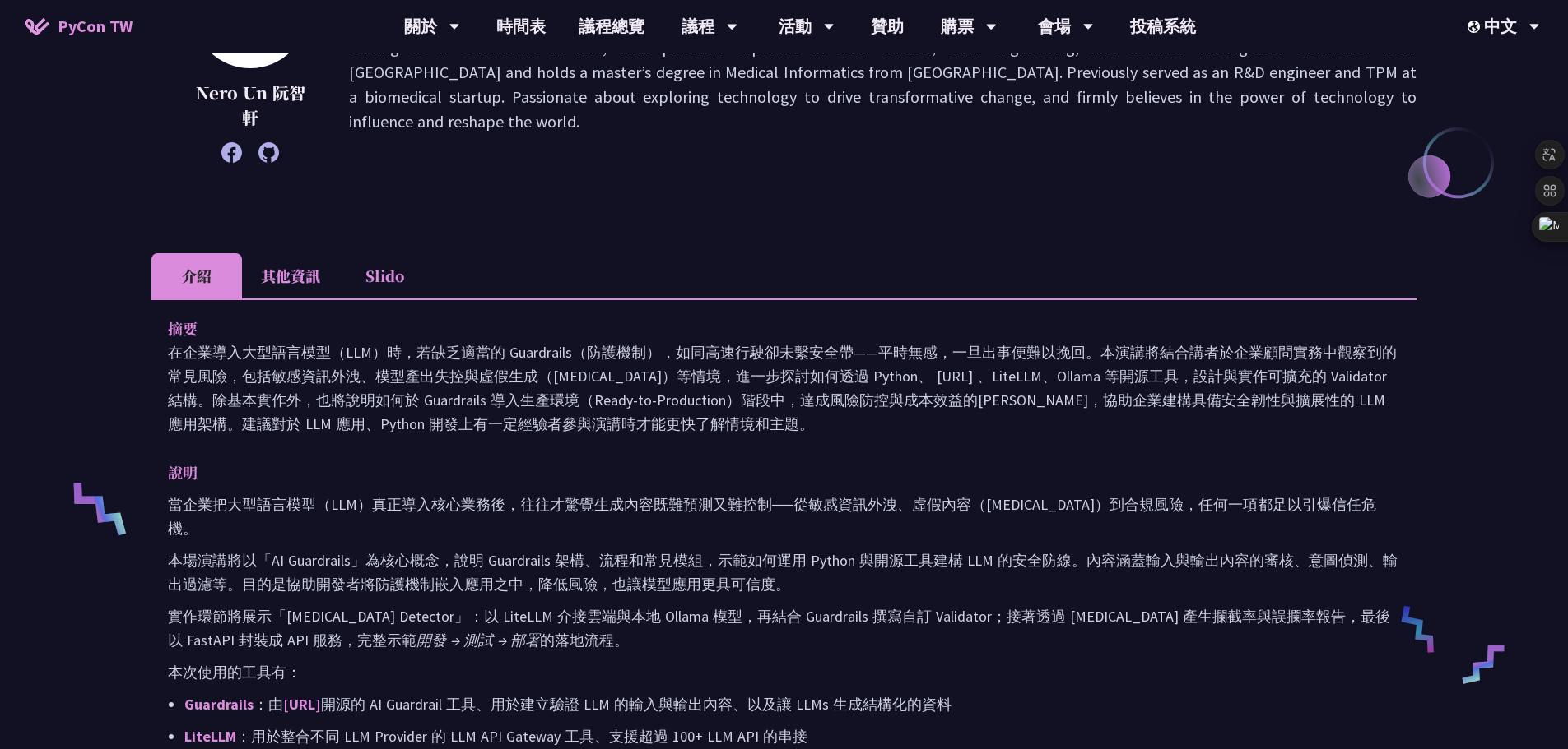
scroll to position [658, 0]
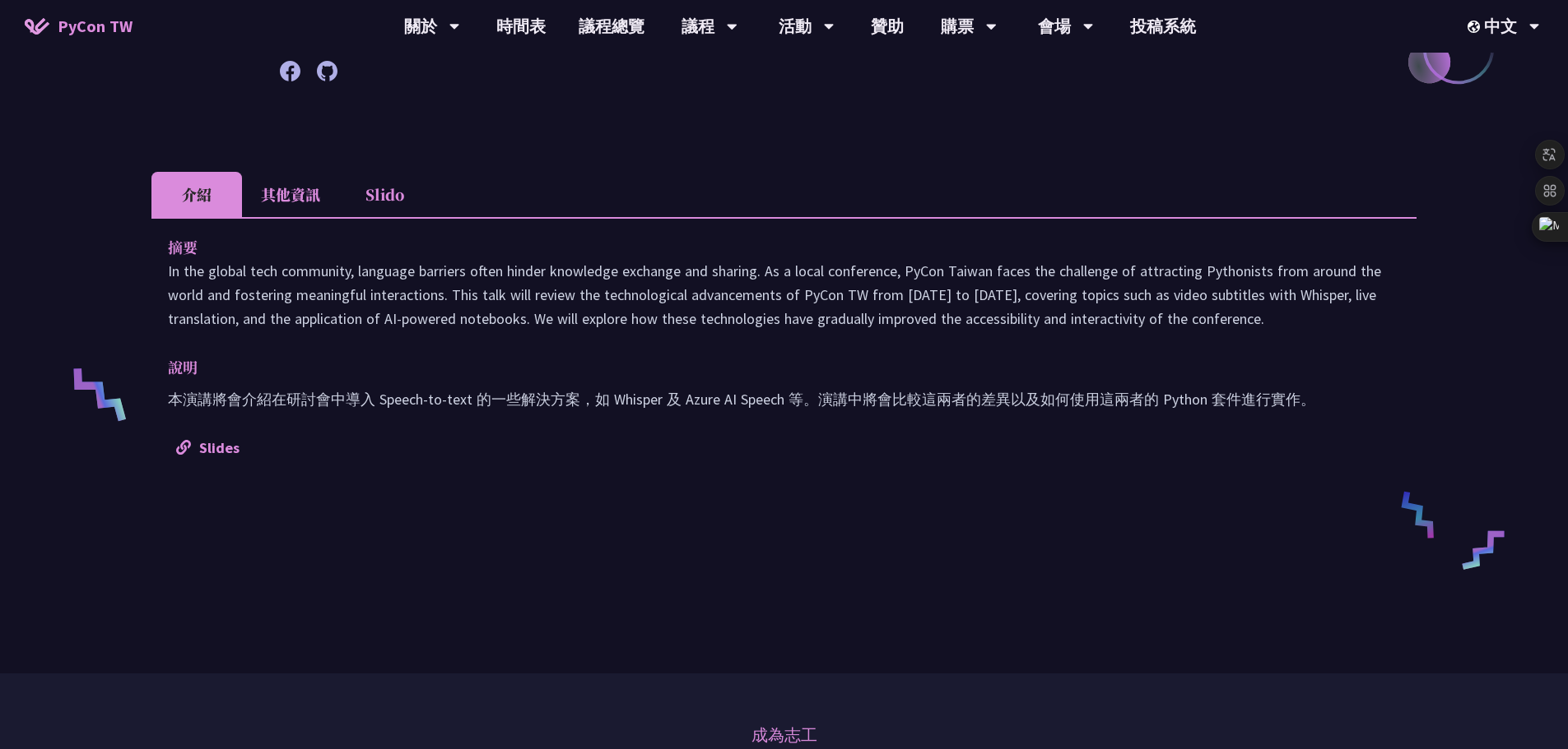
scroll to position [412, 0]
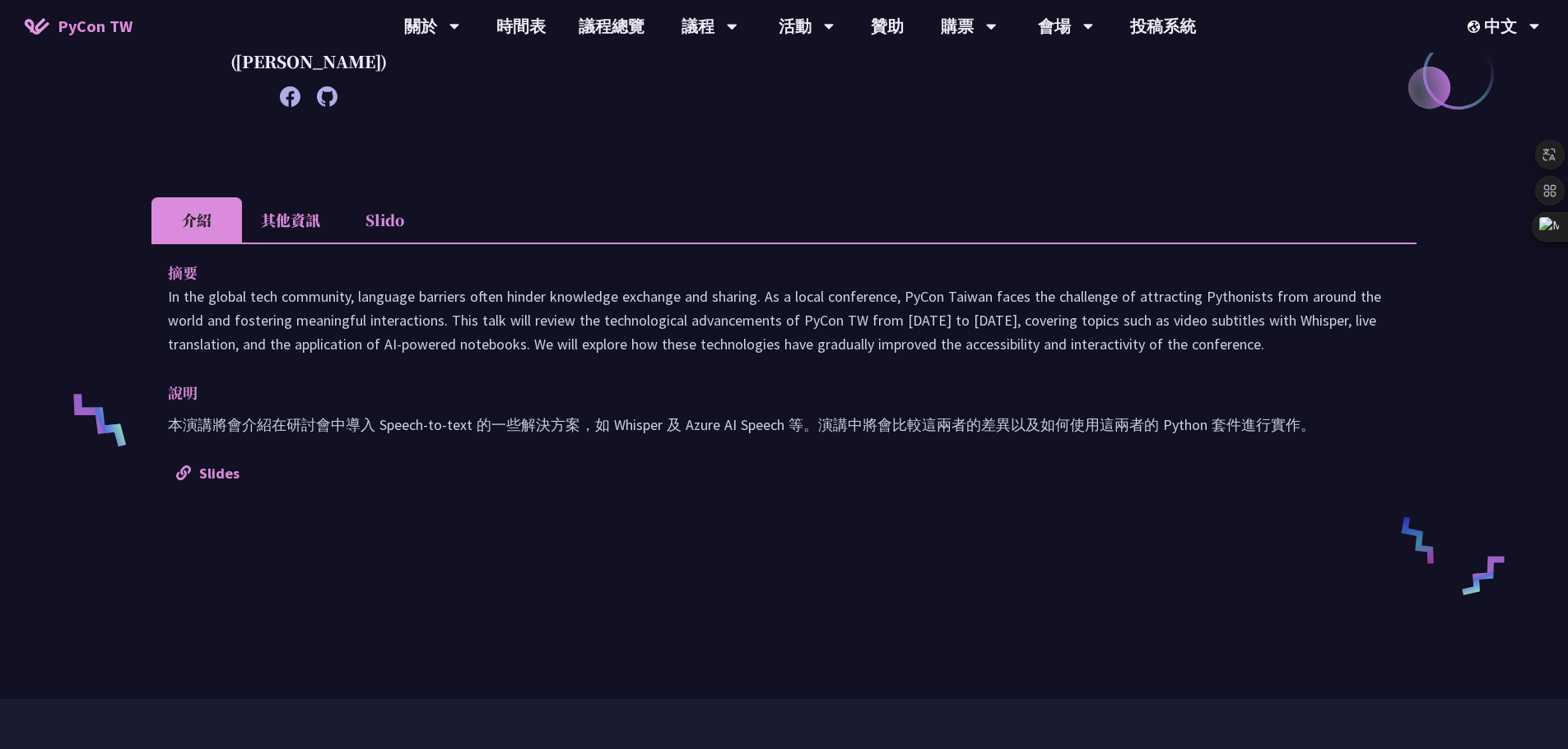
click at [268, 224] on li "其他資訊" at bounding box center [291, 220] width 97 height 45
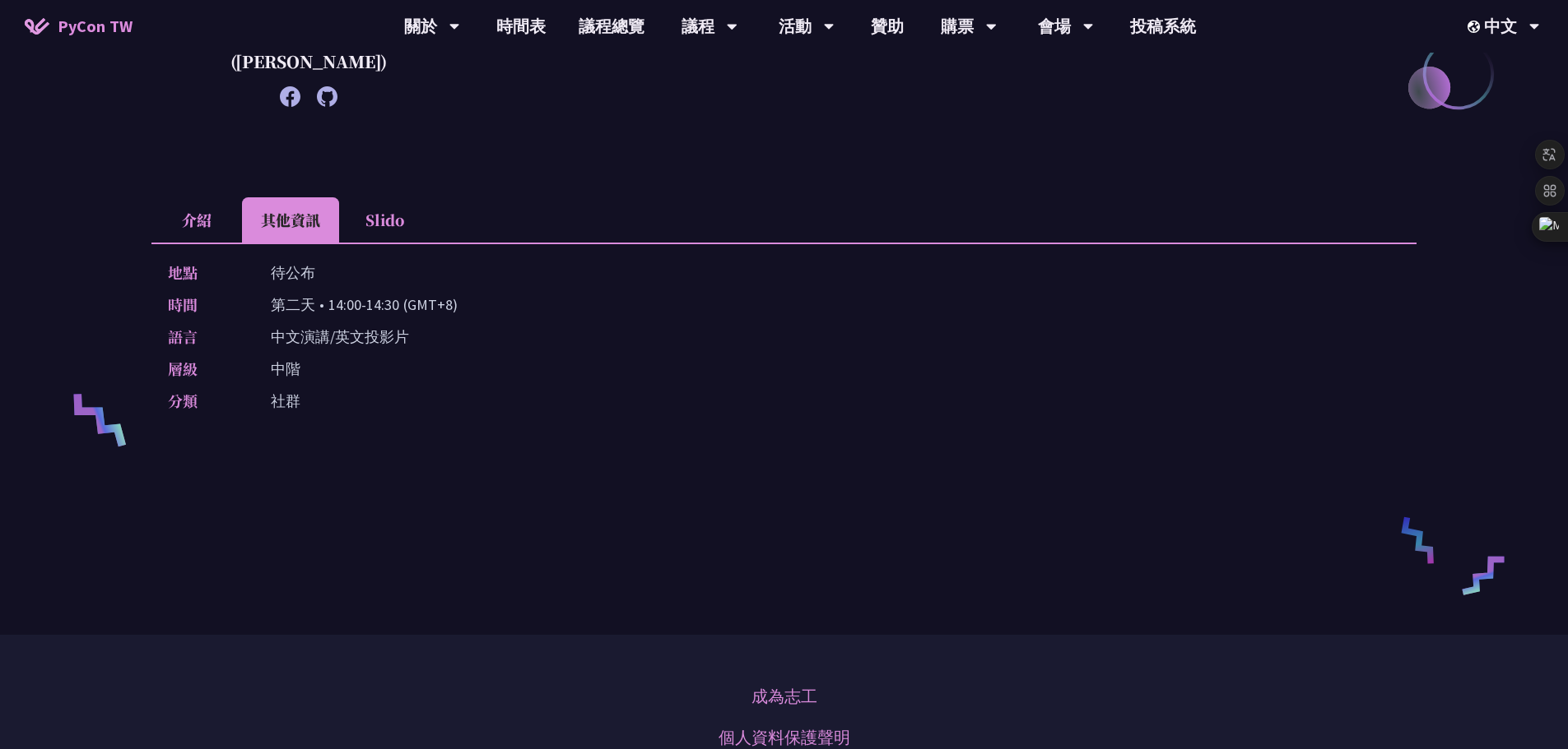
click at [212, 224] on li "介紹" at bounding box center [197, 220] width 90 height 45
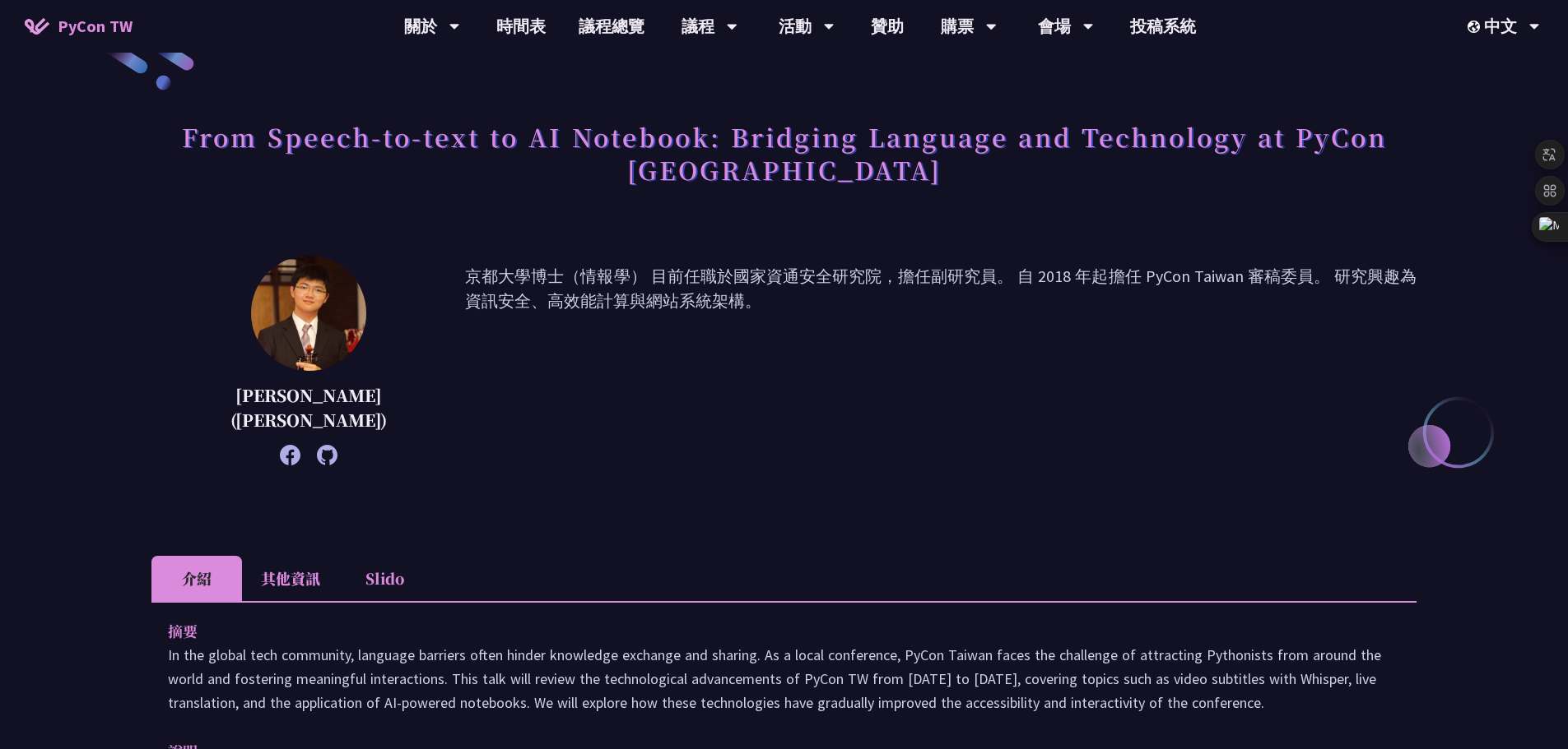
scroll to position [0, 0]
